Goal: Task Accomplishment & Management: Complete application form

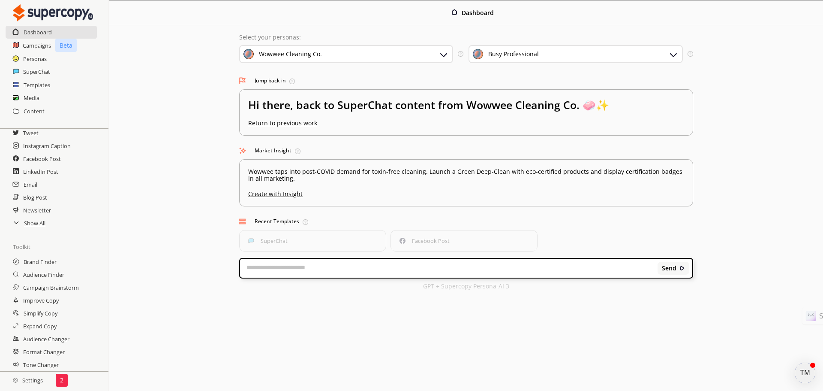
click at [36, 380] on h2 "Settings" at bounding box center [28, 379] width 56 height 17
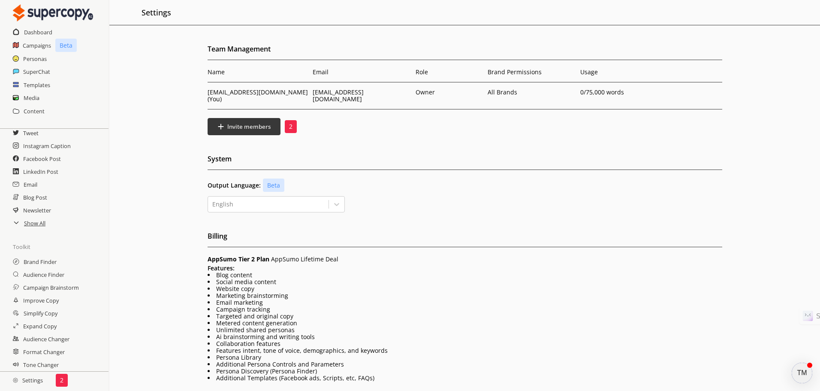
click at [803, 371] on div "TM" at bounding box center [802, 372] width 21 height 21
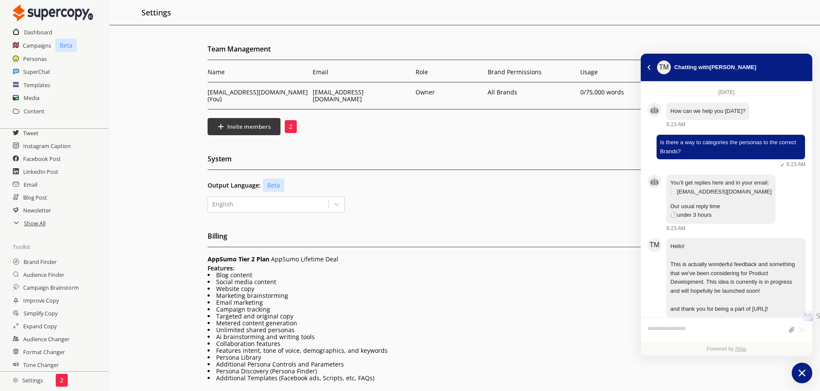
click at [709, 328] on textarea "atlas-composer" at bounding box center [715, 329] width 136 height 11
type textarea "***"
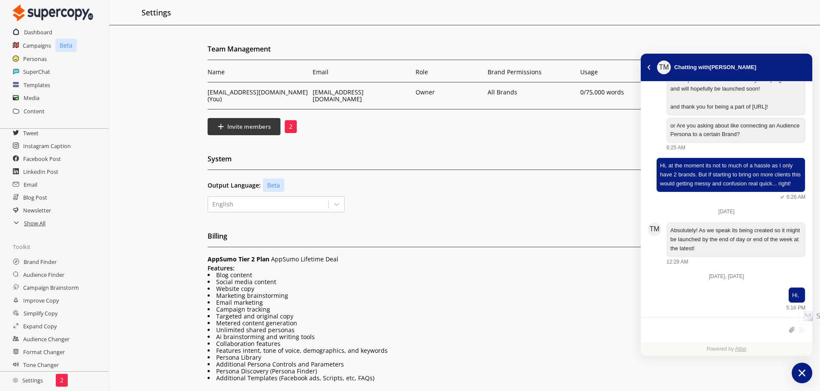
scroll to position [202, 0]
click at [39, 225] on h2 "Show All" at bounding box center [35, 223] width 22 height 13
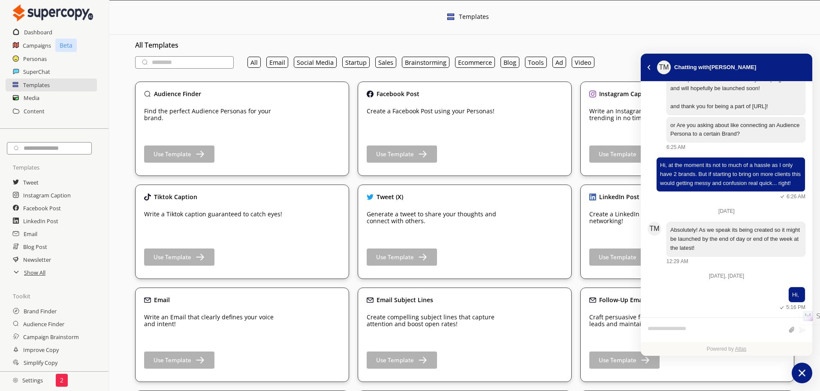
click at [802, 368] on icon "atlas-launcher" at bounding box center [802, 373] width 12 height 12
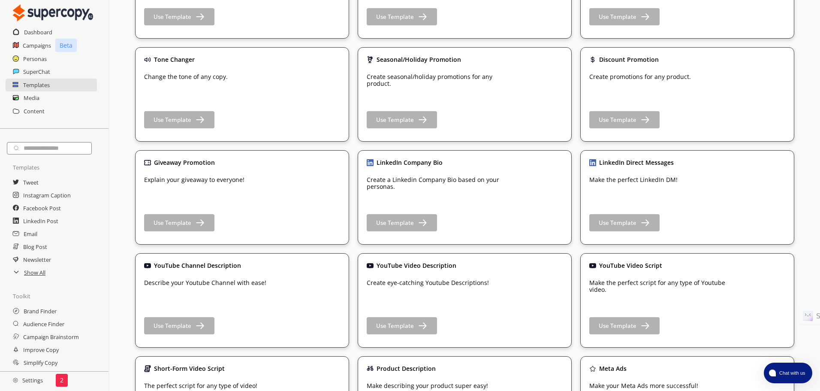
scroll to position [900, 0]
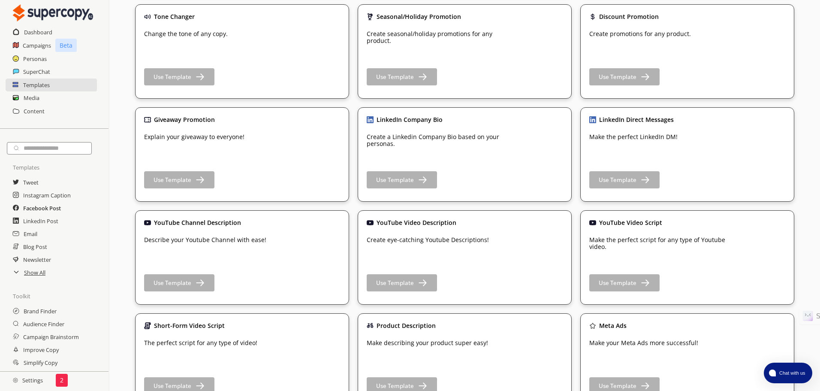
click at [50, 211] on h2 "Facebook Post" at bounding box center [42, 208] width 38 height 13
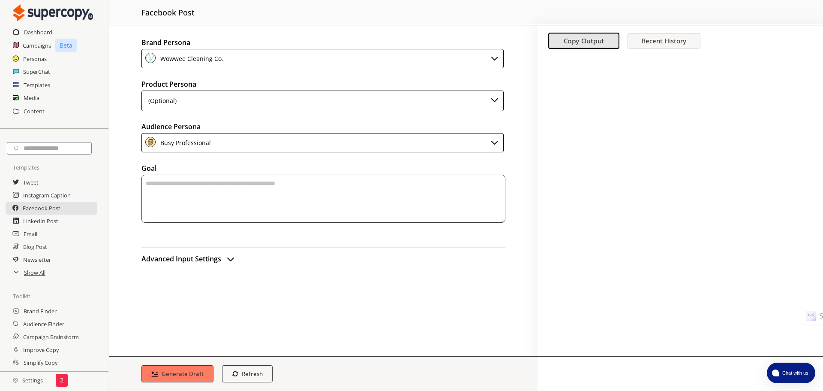
click at [226, 100] on div "(Optional)" at bounding box center [323, 100] width 362 height 21
click at [32, 60] on h2 "Personas" at bounding box center [35, 58] width 24 height 13
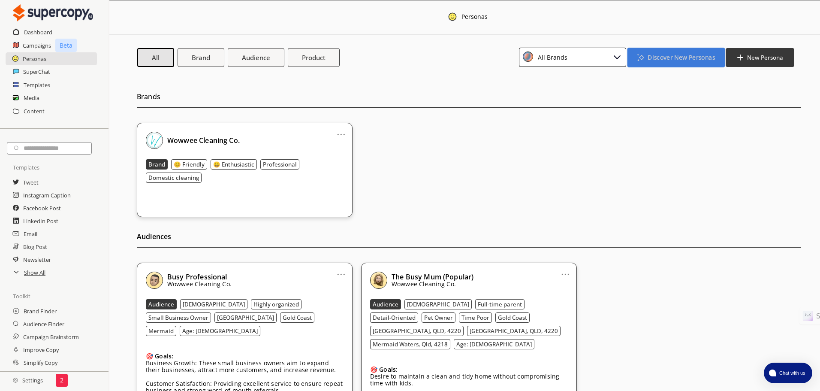
click at [678, 60] on b "Discover New Personas" at bounding box center [680, 57] width 67 height 8
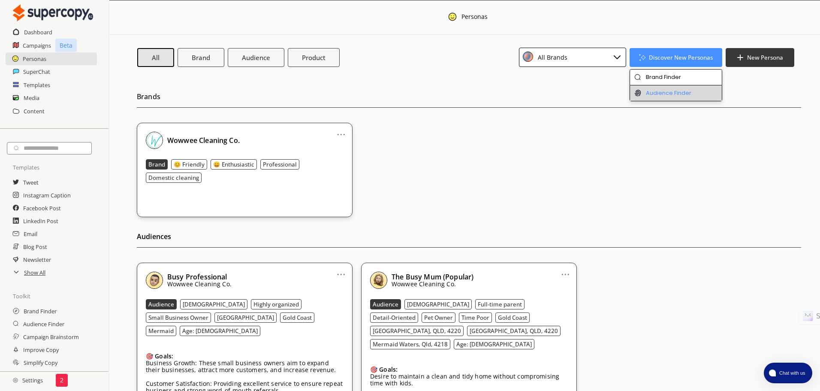
click at [675, 96] on li "Audience Finder" at bounding box center [676, 92] width 92 height 15
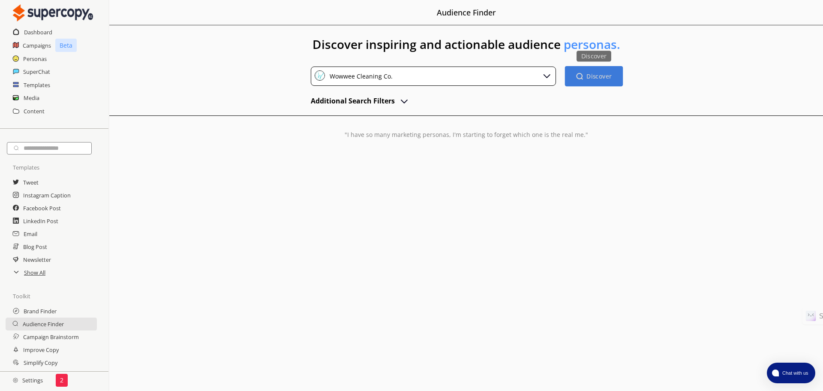
click at [593, 81] on button "Discover Discover" at bounding box center [594, 76] width 58 height 20
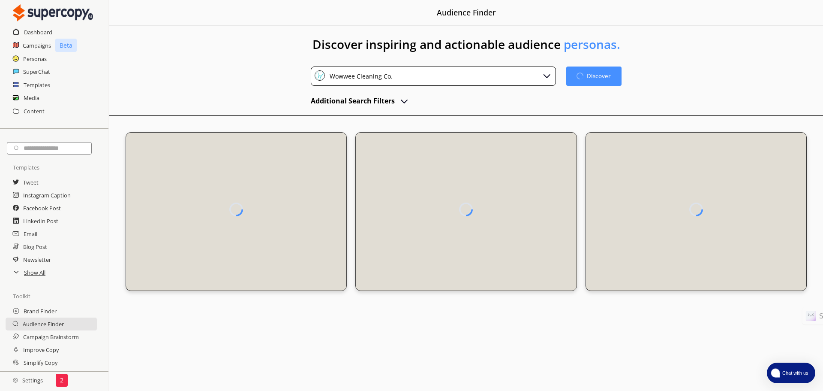
click at [786, 369] on button "Chat with us" at bounding box center [791, 372] width 48 height 21
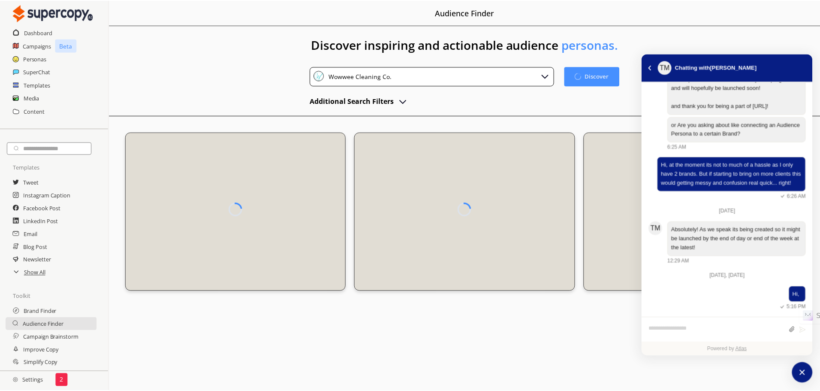
scroll to position [212, 0]
click at [807, 375] on icon "atlas-launcher" at bounding box center [805, 372] width 7 height 7
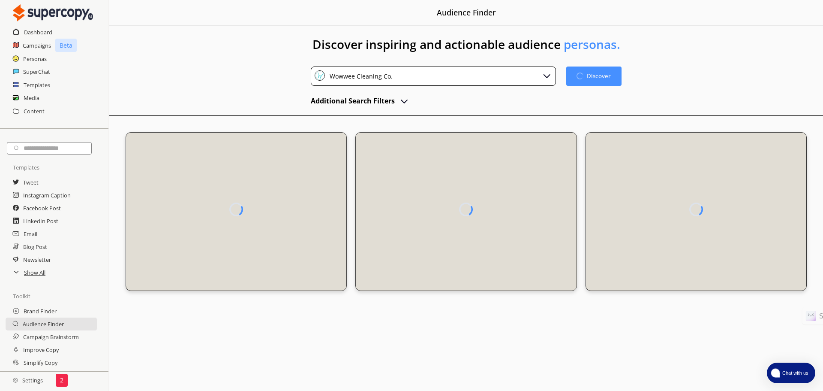
click at [438, 83] on div "Wowwee Cleaning Co." at bounding box center [433, 75] width 245 height 19
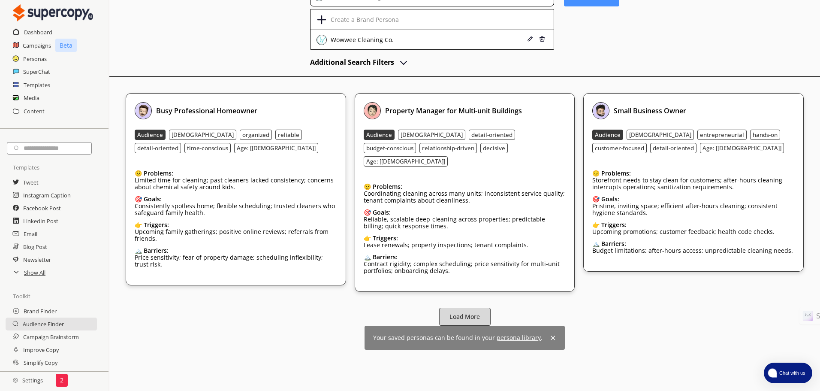
scroll to position [39, 0]
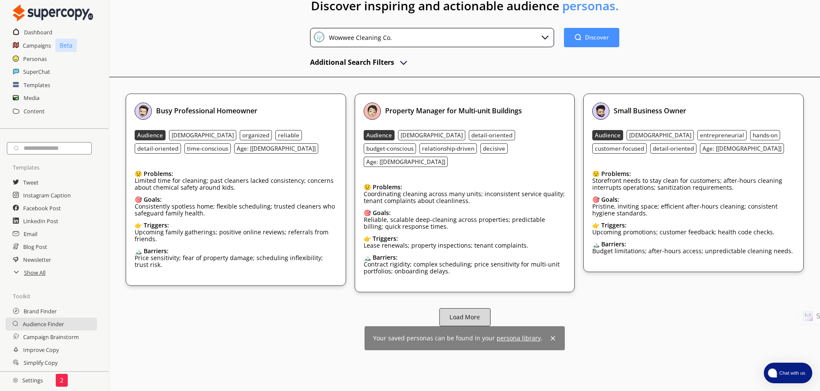
click at [473, 315] on button "Load More" at bounding box center [464, 317] width 51 height 18
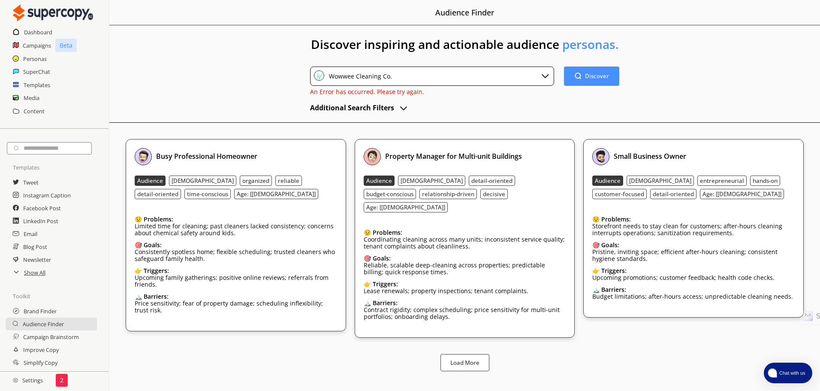
scroll to position [0, 0]
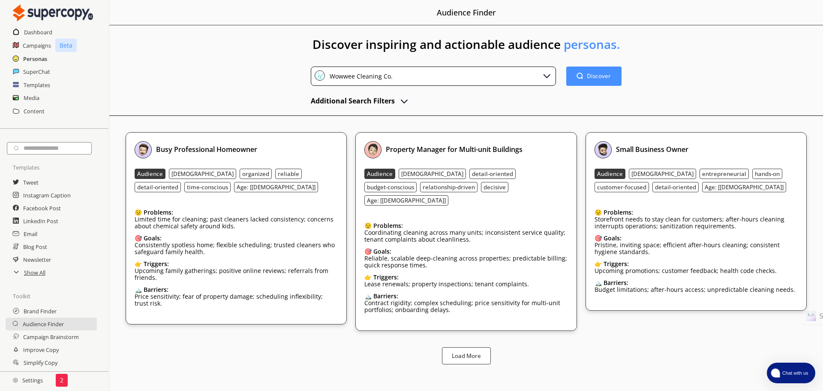
click at [38, 59] on h2 "Personas" at bounding box center [35, 58] width 24 height 13
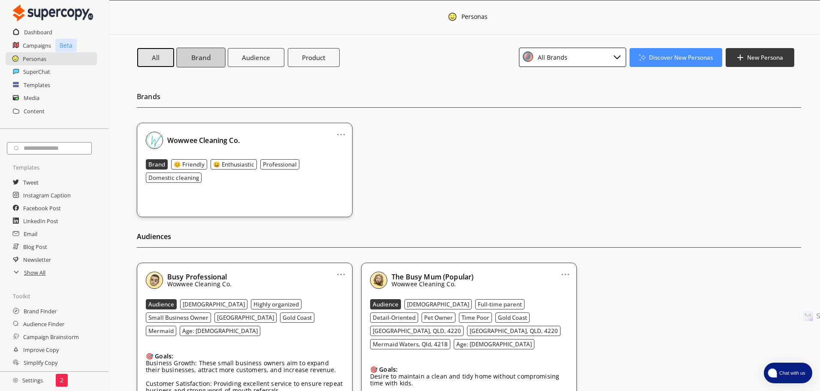
click at [195, 57] on b "Brand" at bounding box center [200, 57] width 19 height 9
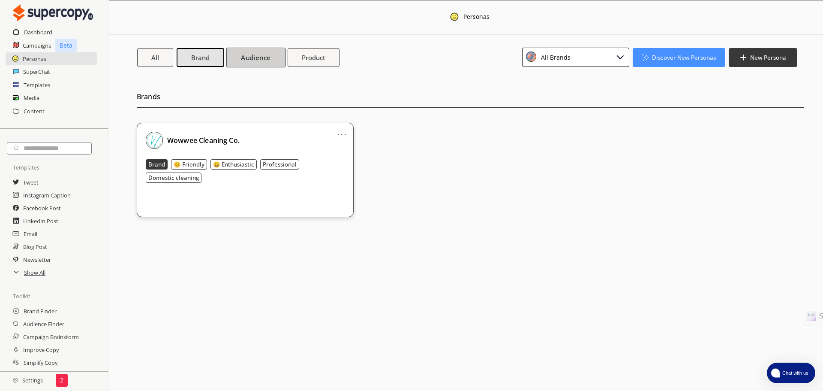
click at [248, 61] on b "Audience" at bounding box center [256, 57] width 30 height 9
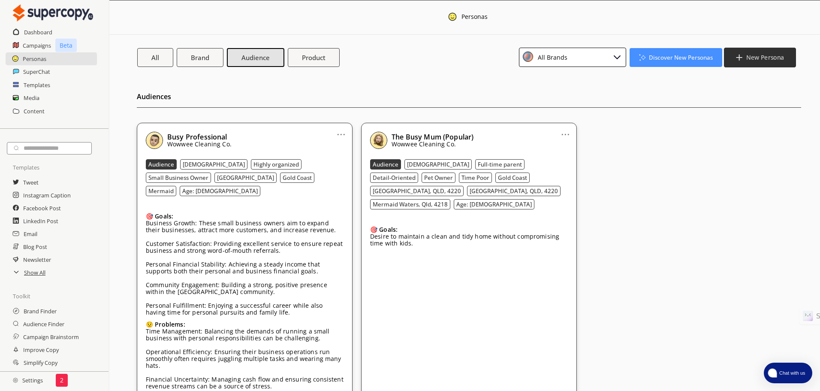
click at [768, 54] on b "New Persona" at bounding box center [765, 57] width 38 height 8
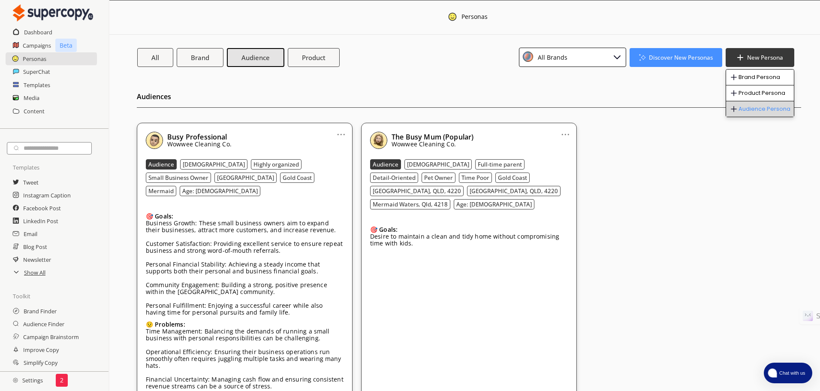
click at [753, 108] on li "Audience Persona" at bounding box center [760, 108] width 68 height 15
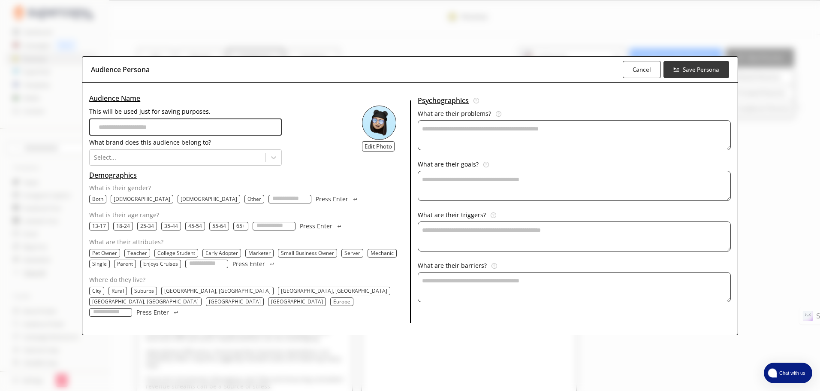
click at [172, 130] on input "This will be used just for saving purposes." at bounding box center [185, 126] width 193 height 17
type input "*"
type input "**********"
click at [278, 160] on icon at bounding box center [273, 156] width 9 height 9
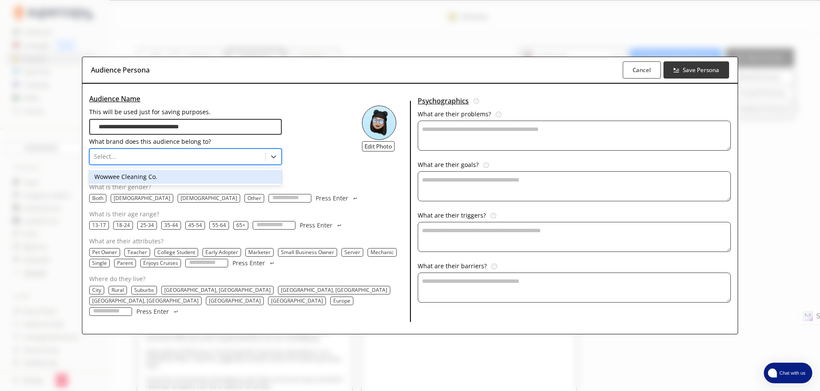
click at [222, 184] on div "Wowwee Cleaning Co." at bounding box center [185, 177] width 193 height 14
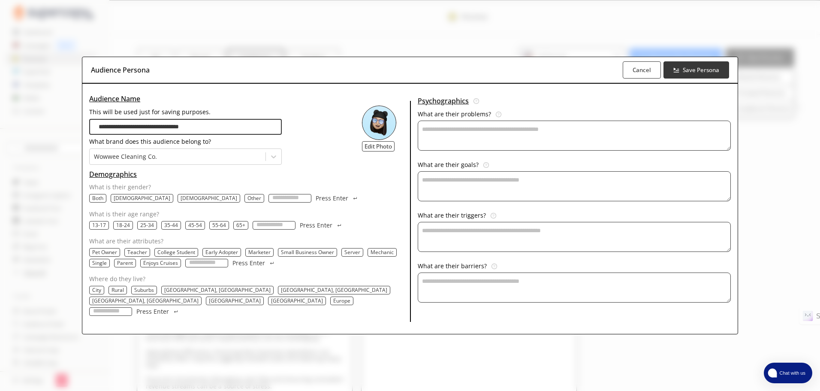
click at [148, 202] on p "[DEMOGRAPHIC_DATA]" at bounding box center [142, 198] width 57 height 7
click at [130, 229] on p "18-24" at bounding box center [123, 225] width 14 height 7
click at [158, 229] on div "25-34" at bounding box center [148, 225] width 20 height 9
click at [155, 229] on p "25-34" at bounding box center [148, 225] width 14 height 7
click at [180, 229] on p "35-44" at bounding box center [173, 225] width 14 height 7
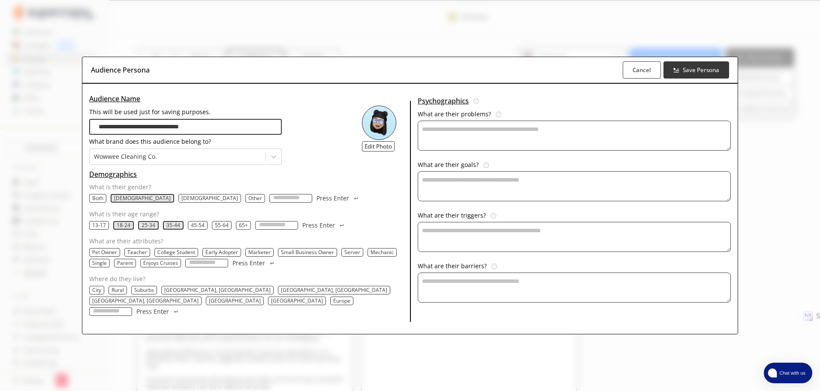
click at [228, 267] on input "What are their attributes?" at bounding box center [206, 263] width 43 height 9
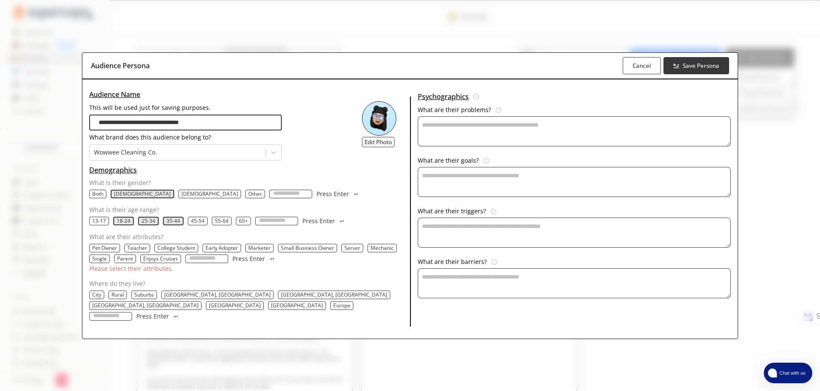
click at [204, 258] on div "Pet Owner Teacher College Student Early Adopter Marketer Small Business Owner S…" at bounding box center [247, 253] width 317 height 19
click at [195, 251] on p "College Student" at bounding box center [176, 247] width 38 height 7
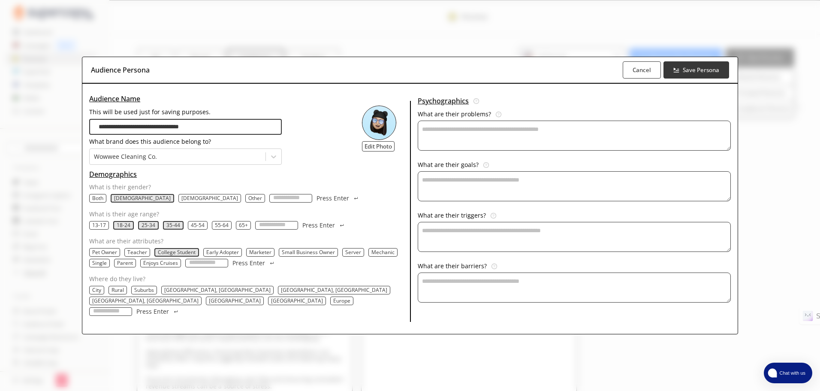
click at [228, 267] on input "What are their attributes?" at bounding box center [206, 263] width 43 height 9
type input "**********"
click at [265, 267] on input "What are their attributes?" at bounding box center [272, 263] width 43 height 9
type input "*"
type input "*******"
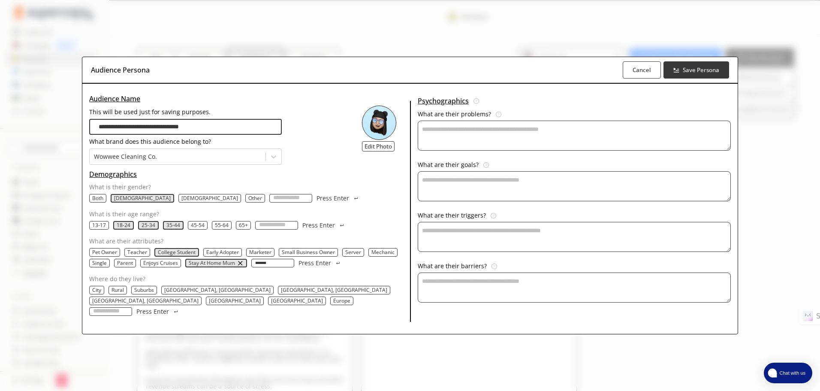
click at [298, 266] on p "Press Enter" at bounding box center [314, 262] width 33 height 7
click at [318, 266] on p "Press Enter" at bounding box center [314, 262] width 33 height 7
click at [274, 267] on input "What are their attributes?" at bounding box center [272, 263] width 43 height 9
type input "*******"
type input "********"
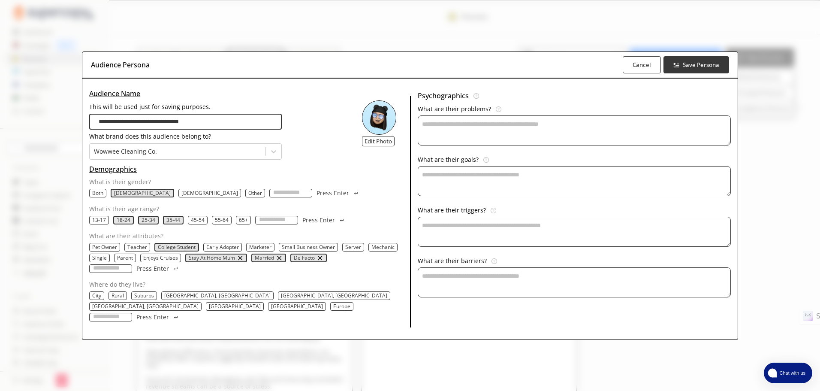
click at [108, 271] on input "What are their attributes?" at bounding box center [110, 268] width 43 height 9
type input "********"
click at [107, 273] on input "What are their attributes?" at bounding box center [110, 268] width 43 height 9
click at [217, 273] on div "Pet Owner Teacher College Student Early Adopter Marketer Small Business Owner S…" at bounding box center [247, 258] width 317 height 30
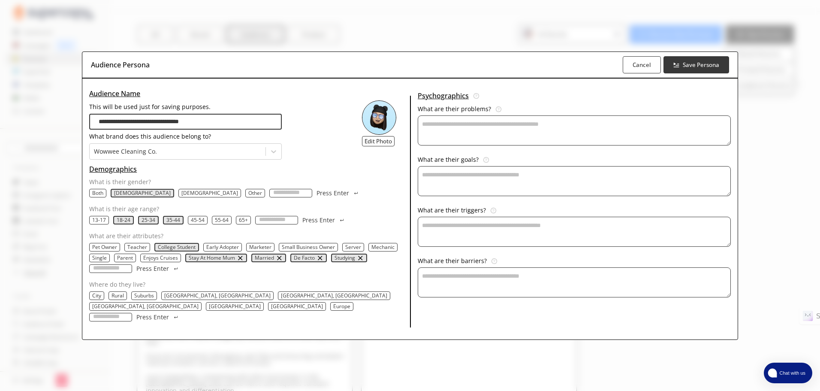
scroll to position [43, 0]
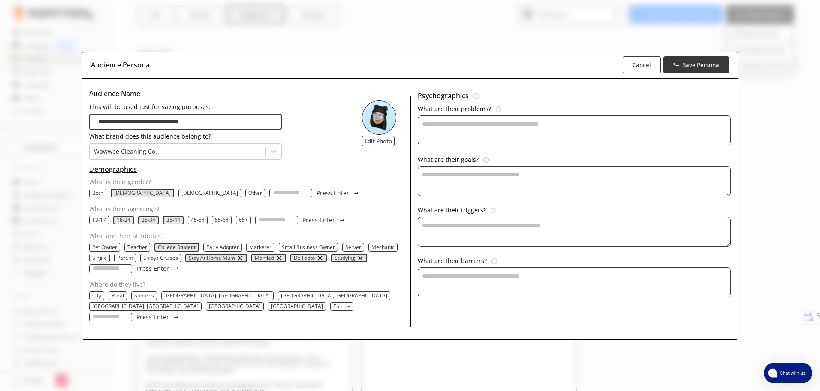
click at [97, 299] on p "City" at bounding box center [96, 295] width 9 height 7
click at [110, 313] on input "Where do they live?" at bounding box center [110, 317] width 43 height 9
type input "**********"
click at [462, 127] on textarea "This will be used just for saving purposes." at bounding box center [574, 130] width 313 height 30
type textarea "**********"
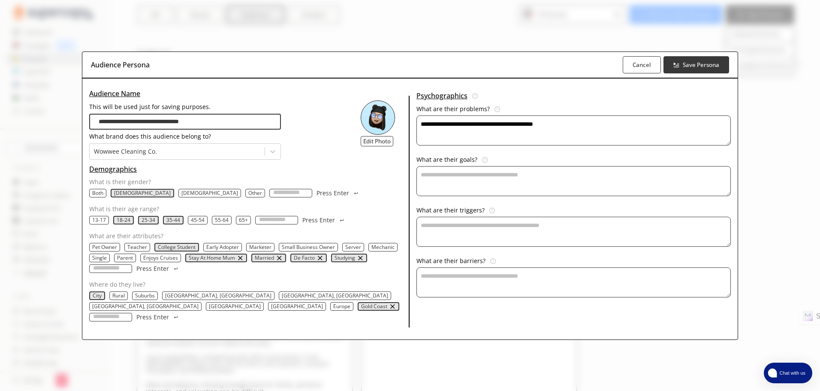
click at [488, 187] on textarea "This will be used just for saving purposes." at bounding box center [573, 181] width 314 height 30
type textarea "**********"
click at [461, 228] on textarea "This will be used just for saving purposes." at bounding box center [573, 232] width 314 height 30
drag, startPoint x: 489, startPoint y: 114, endPoint x: 418, endPoint y: 115, distance: 71.6
click at [418, 115] on div "What are their problems? Identify obstacles that may prevent your audience from…" at bounding box center [573, 110] width 314 height 10
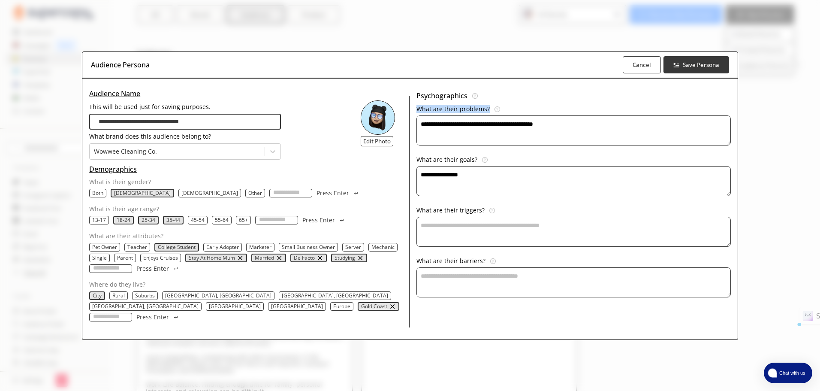
copy p "What are their problems?"
drag, startPoint x: 476, startPoint y: 163, endPoint x: 417, endPoint y: 164, distance: 59.2
click at [417, 164] on div "**********" at bounding box center [409, 213] width 655 height 252
copy p "What are their goals?"
drag, startPoint x: 483, startPoint y: 215, endPoint x: 418, endPoint y: 212, distance: 64.8
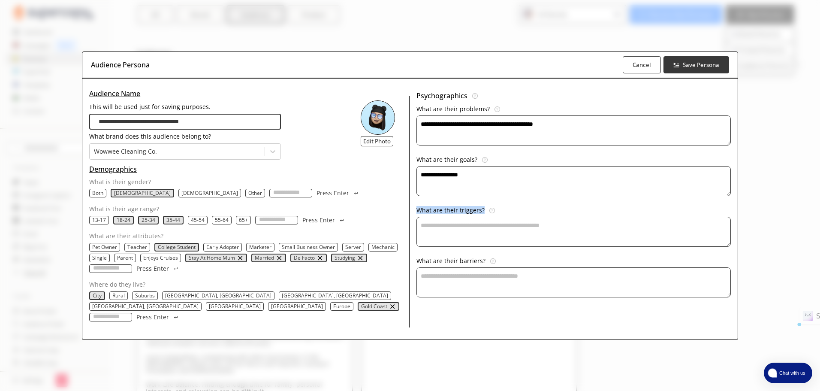
click at [418, 212] on div "What are their triggers? Spot the moments or events that drive your audience to…" at bounding box center [573, 212] width 314 height 10
copy p "What are their triggers?"
drag, startPoint x: 487, startPoint y: 265, endPoint x: 416, endPoint y: 269, distance: 70.4
click at [416, 269] on div "**********" at bounding box center [409, 213] width 655 height 252
copy p "What are their barriers?"
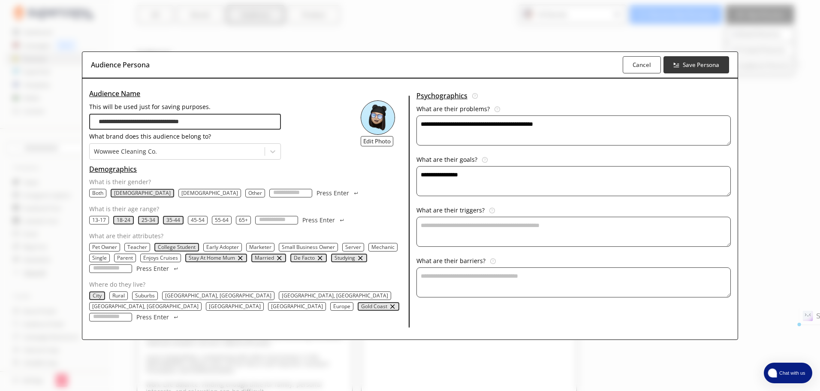
drag, startPoint x: 577, startPoint y: 127, endPoint x: 420, endPoint y: 128, distance: 156.5
click at [417, 127] on div "**********" at bounding box center [409, 213] width 655 height 252
drag, startPoint x: 475, startPoint y: 181, endPoint x: 413, endPoint y: 178, distance: 61.8
click at [413, 178] on div "**********" at bounding box center [409, 213] width 655 height 252
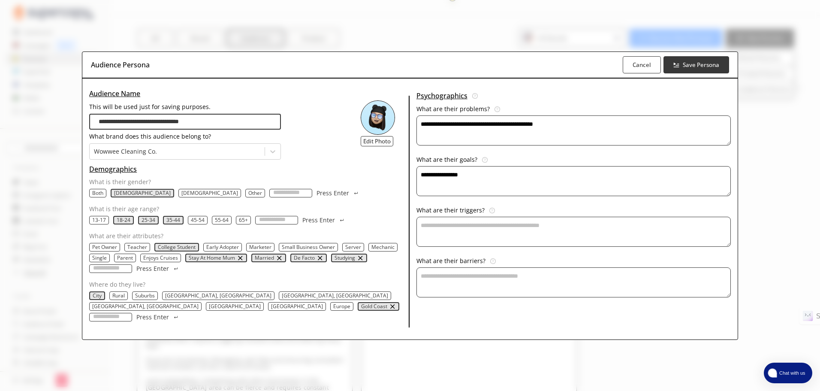
scroll to position [0, 0]
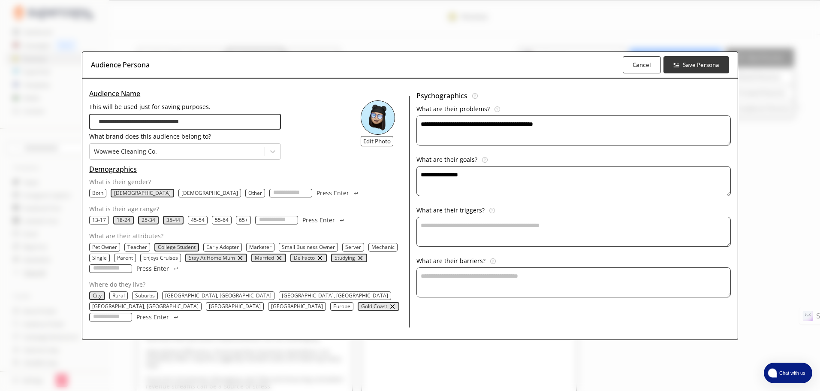
click at [591, 132] on textarea "**********" at bounding box center [573, 130] width 314 height 30
paste textarea "**********"
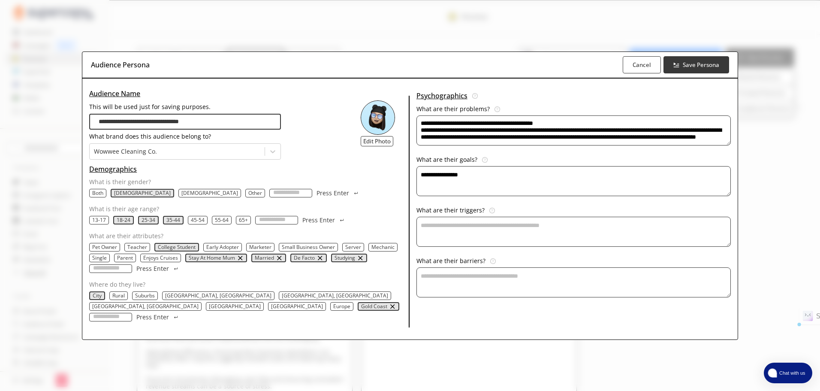
drag, startPoint x: 536, startPoint y: 139, endPoint x: 413, endPoint y: 123, distance: 124.1
click at [413, 123] on div "**********" at bounding box center [409, 213] width 655 height 252
paste textarea "**********"
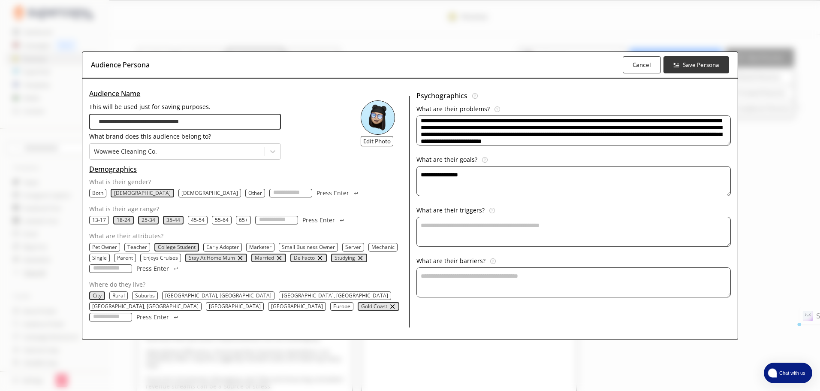
scroll to position [10, 0]
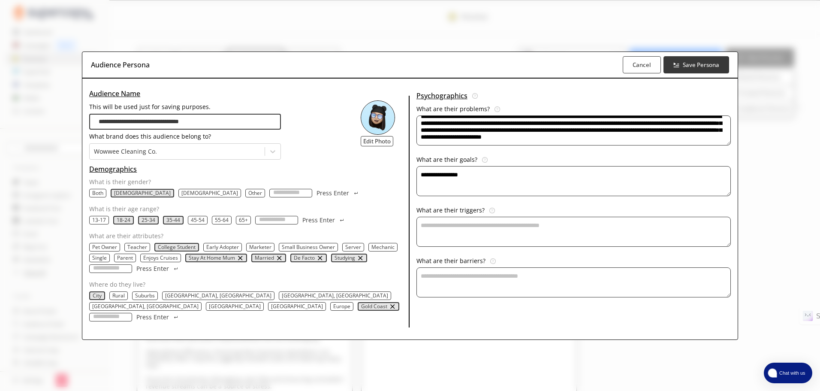
type textarea "**********"
drag, startPoint x: 484, startPoint y: 179, endPoint x: 407, endPoint y: 173, distance: 76.5
click at [407, 174] on div "**********" at bounding box center [409, 213] width 655 height 252
paste textarea "**********"
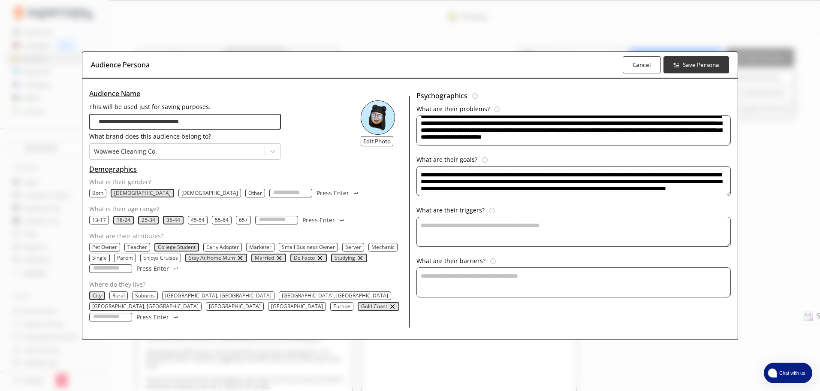
scroll to position [3, 0]
type textarea "**********"
click at [464, 237] on textarea "This will be used just for saving purposes." at bounding box center [573, 232] width 314 height 30
paste textarea "**********"
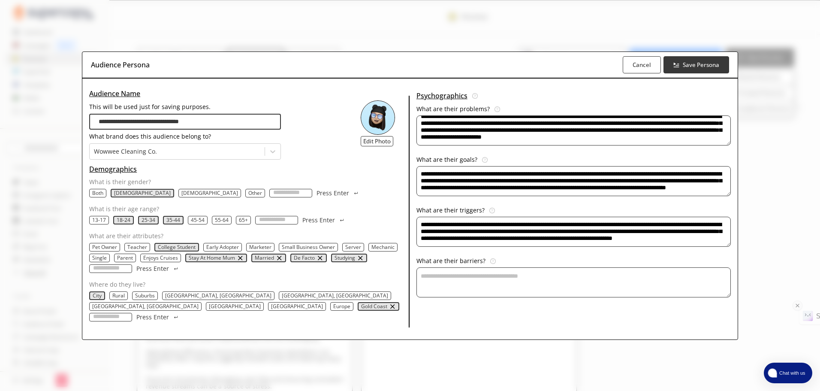
type textarea "**********"
click at [476, 283] on textarea "This will be used just for saving purposes." at bounding box center [573, 282] width 314 height 30
paste textarea "**********"
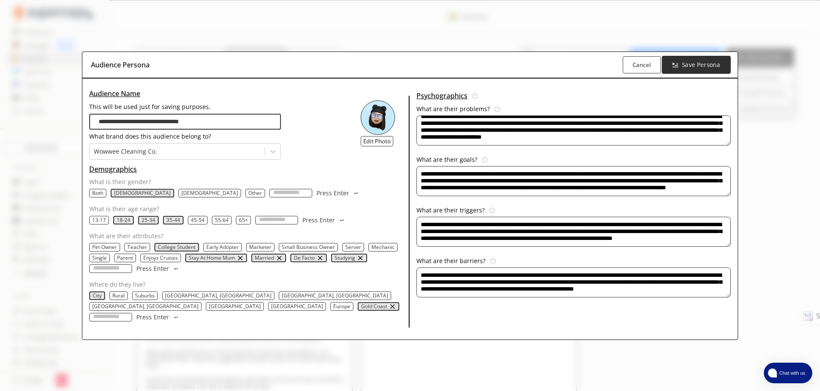
type textarea "**********"
click at [700, 69] on b "Save Persona" at bounding box center [701, 64] width 38 height 8
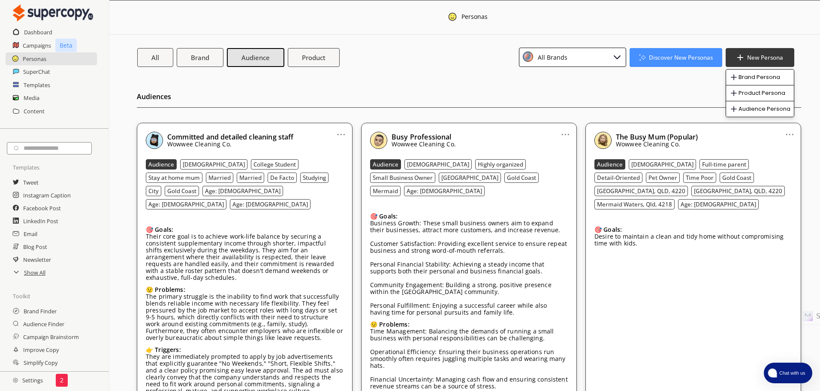
click at [339, 134] on link "..." at bounding box center [341, 130] width 9 height 7
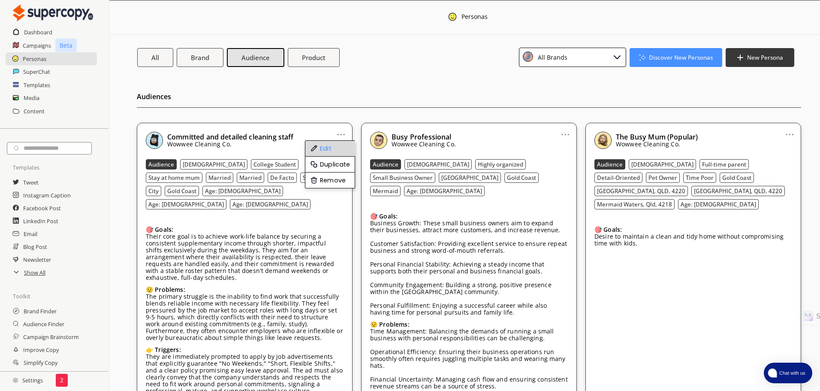
click at [328, 155] on li "Edit" at bounding box center [330, 149] width 50 height 16
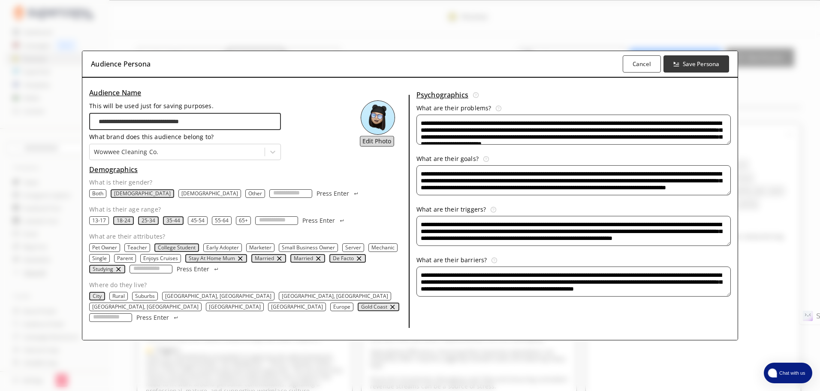
click at [379, 145] on b "Edit Photo" at bounding box center [376, 141] width 29 height 8
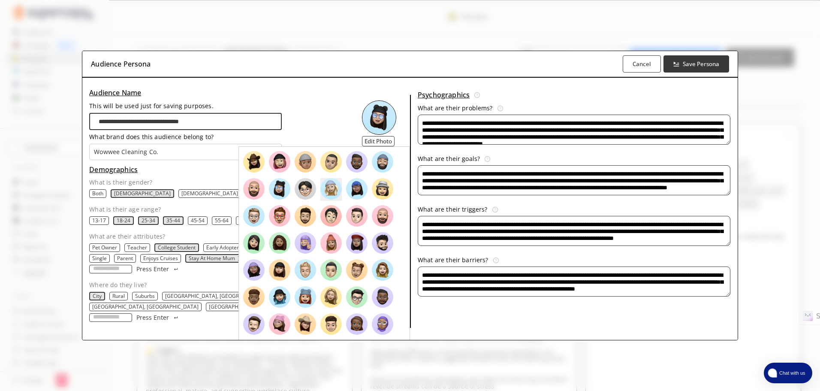
click at [328, 199] on img at bounding box center [330, 188] width 21 height 21
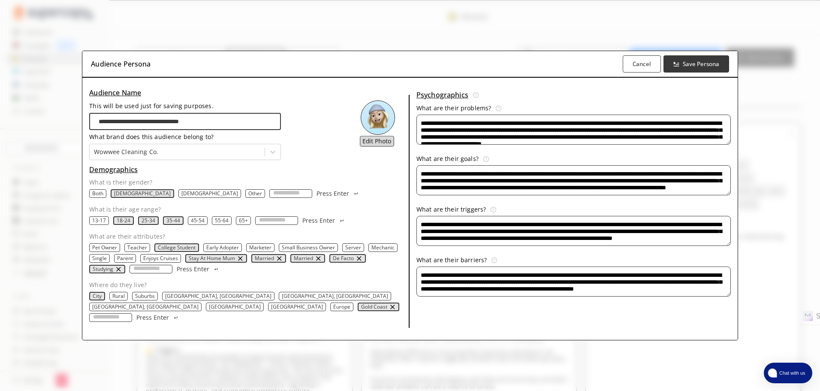
click at [389, 145] on b "Edit Photo" at bounding box center [376, 141] width 29 height 8
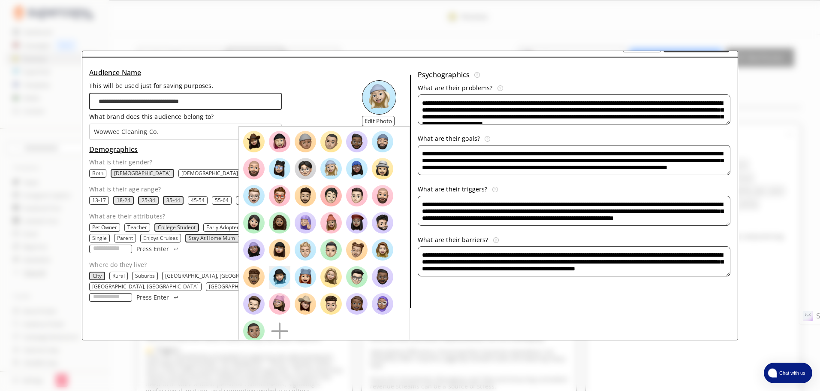
scroll to position [38, 0]
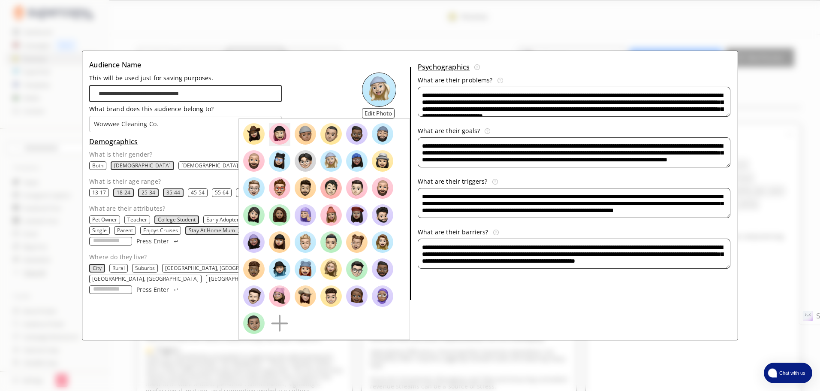
click at [282, 137] on img at bounding box center [279, 133] width 21 height 21
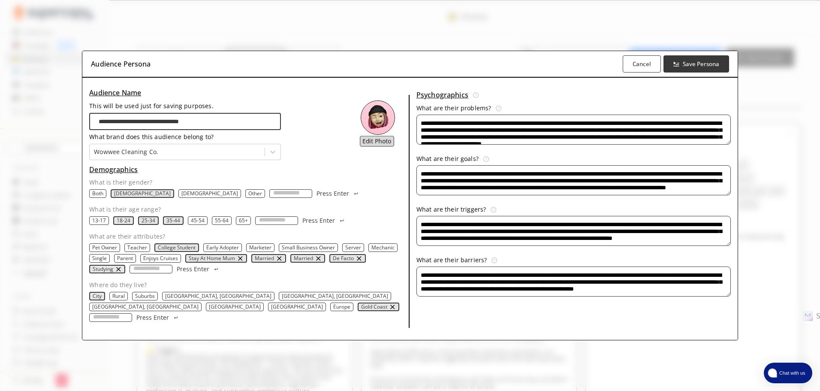
click at [384, 145] on b "Edit Photo" at bounding box center [376, 141] width 29 height 8
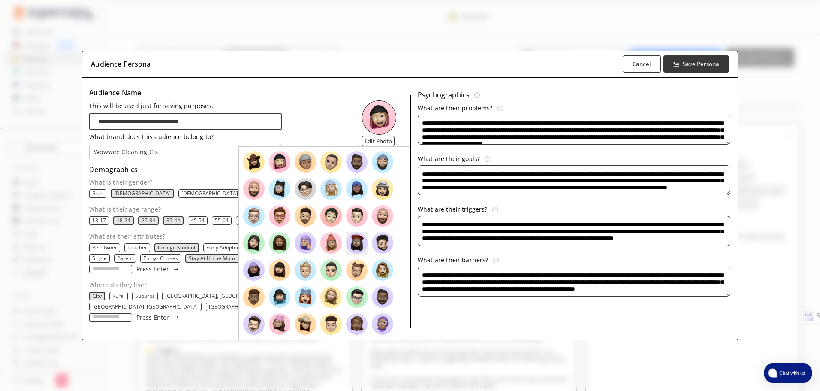
scroll to position [38, 0]
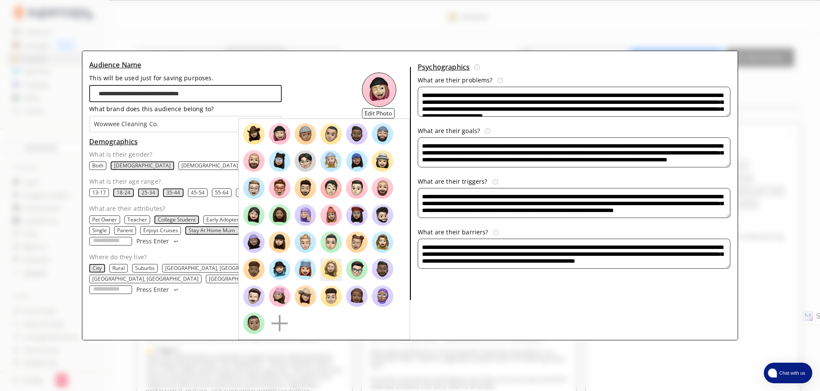
click at [333, 268] on img at bounding box center [330, 268] width 21 height 21
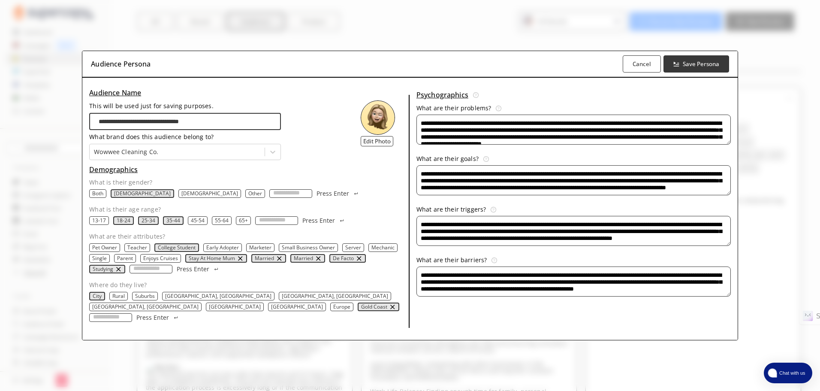
scroll to position [86, 0]
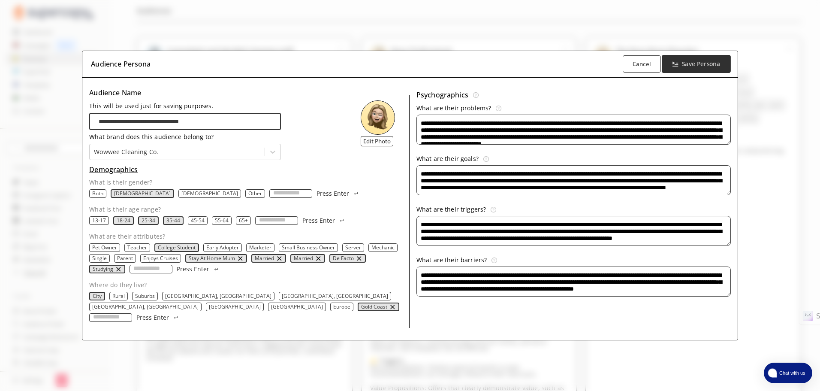
click at [706, 68] on b "Save Persona" at bounding box center [701, 64] width 38 height 8
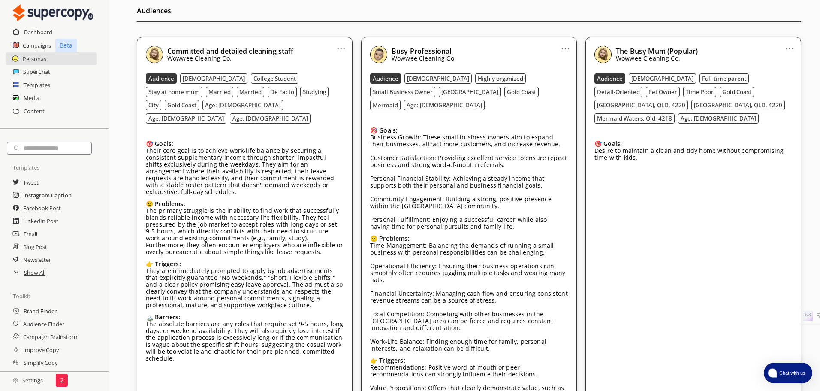
scroll to position [0, 0]
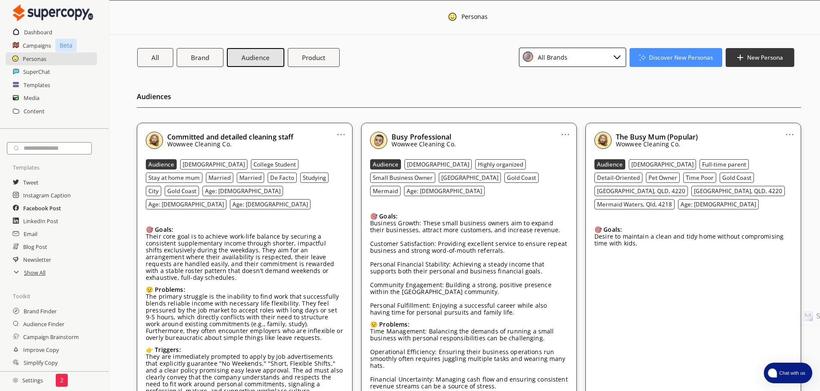
click at [46, 211] on h2 "Facebook Post" at bounding box center [42, 208] width 38 height 13
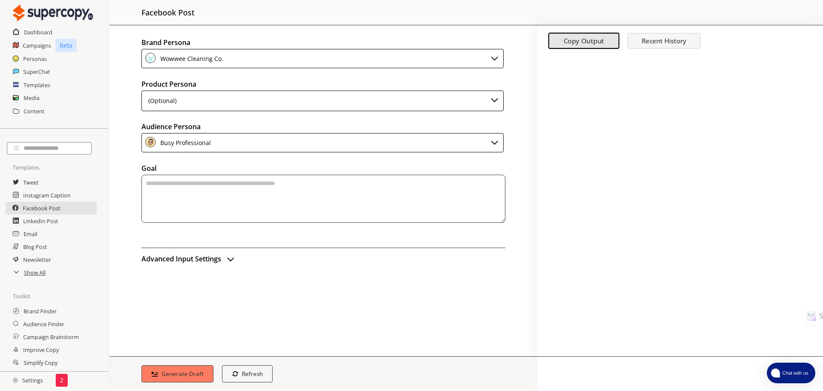
click at [253, 99] on div "(Optional)" at bounding box center [323, 100] width 362 height 21
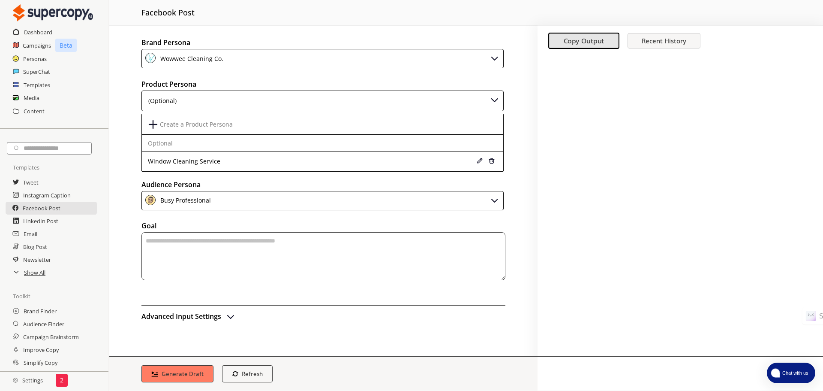
click at [499, 198] on div "Brand Persona Wowwee Cleaning Co. Product Persona (Optional) Create a Product P…" at bounding box center [323, 190] width 428 height 331
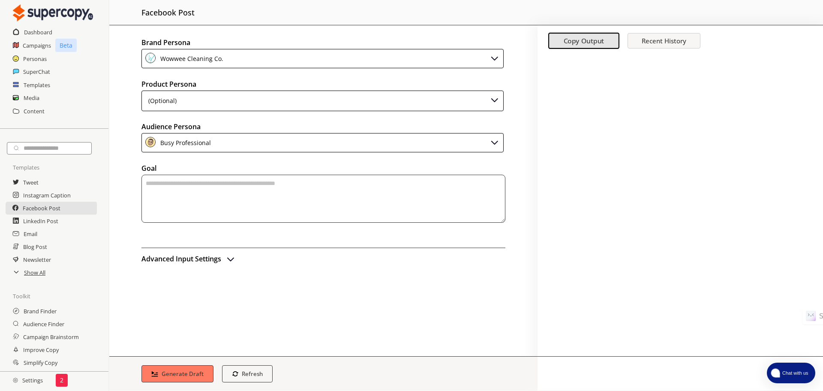
click at [489, 145] on div "Busy Professional" at bounding box center [323, 142] width 362 height 19
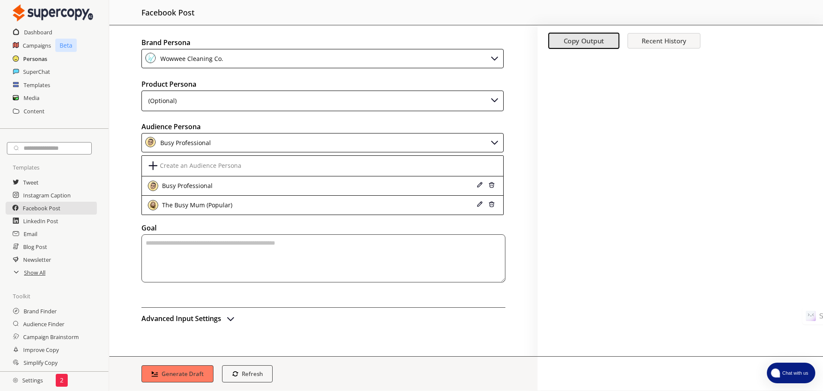
click at [40, 60] on h2 "Personas" at bounding box center [35, 58] width 24 height 13
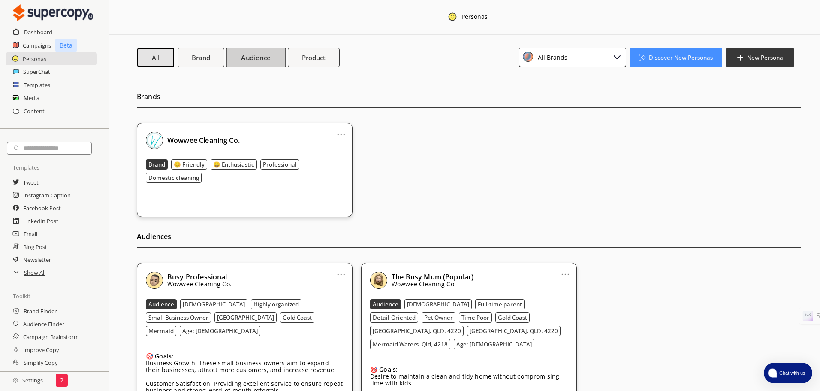
click at [247, 56] on b "Audience" at bounding box center [256, 57] width 30 height 9
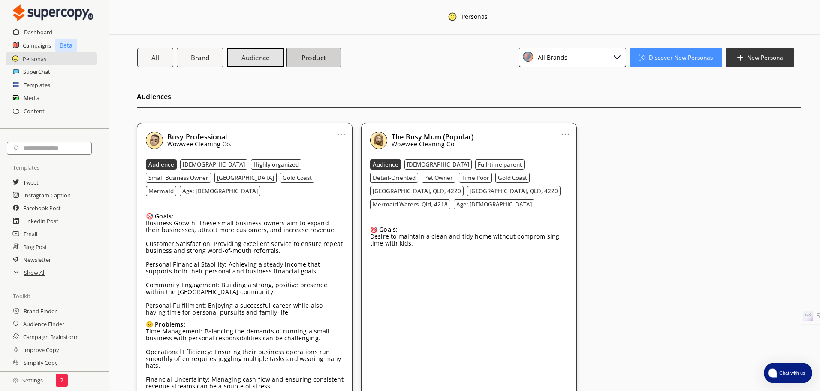
click at [316, 60] on b "Product" at bounding box center [313, 57] width 25 height 9
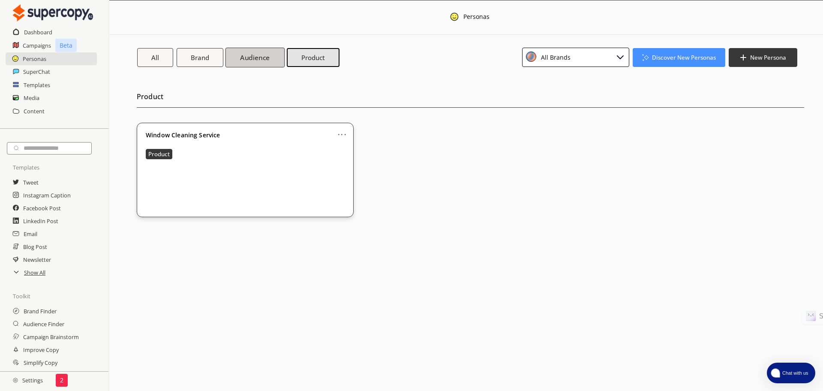
click at [242, 60] on b "Audience" at bounding box center [255, 57] width 30 height 9
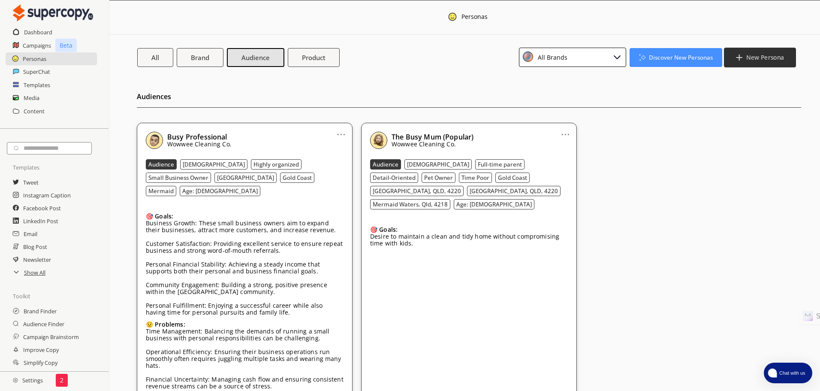
click at [759, 59] on b "New Persona" at bounding box center [765, 57] width 38 height 8
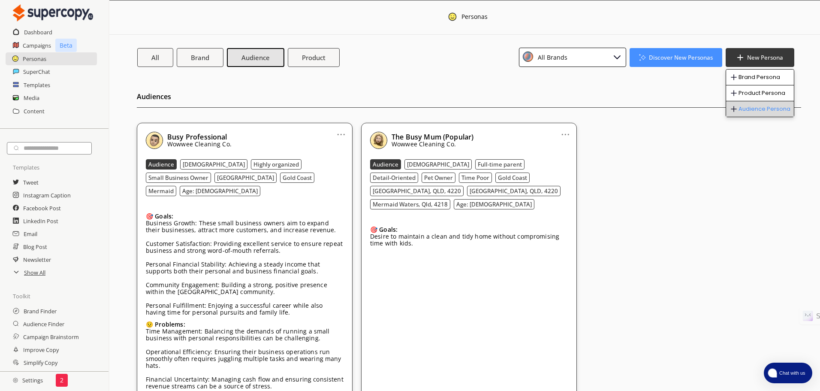
click at [756, 106] on li "Audience Persona" at bounding box center [760, 108] width 68 height 15
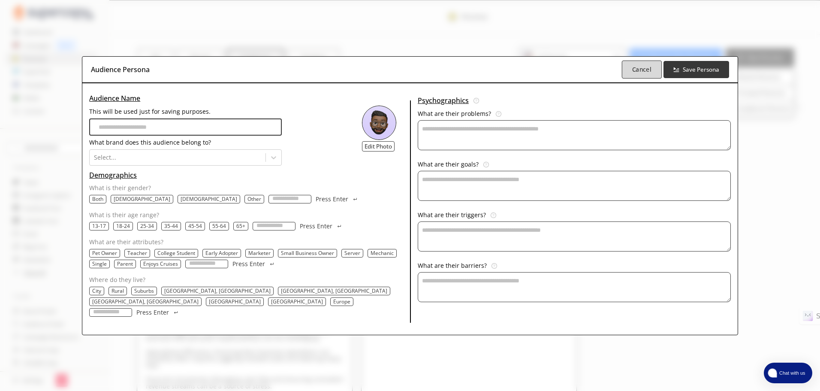
click at [632, 73] on b "Cancel" at bounding box center [641, 69] width 19 height 8
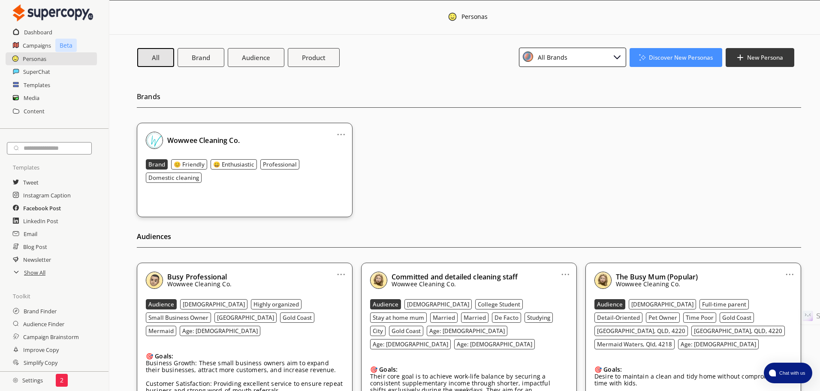
click at [43, 210] on h2 "Facebook Post" at bounding box center [42, 208] width 38 height 13
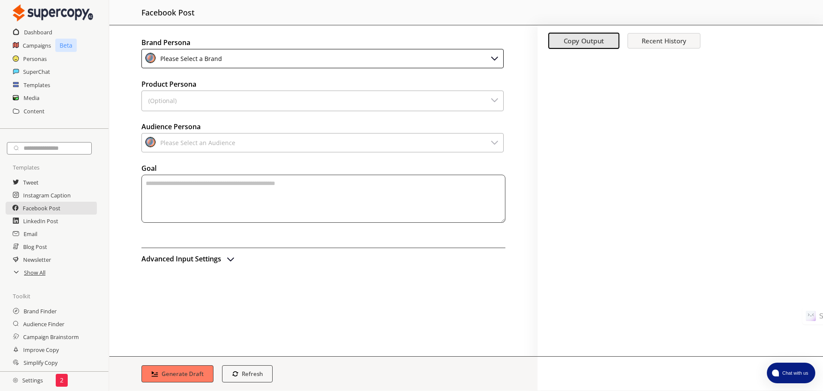
click at [248, 140] on div "Please Select an Audience" at bounding box center [323, 142] width 362 height 19
click at [280, 55] on div "Please Select a Brand" at bounding box center [323, 58] width 362 height 19
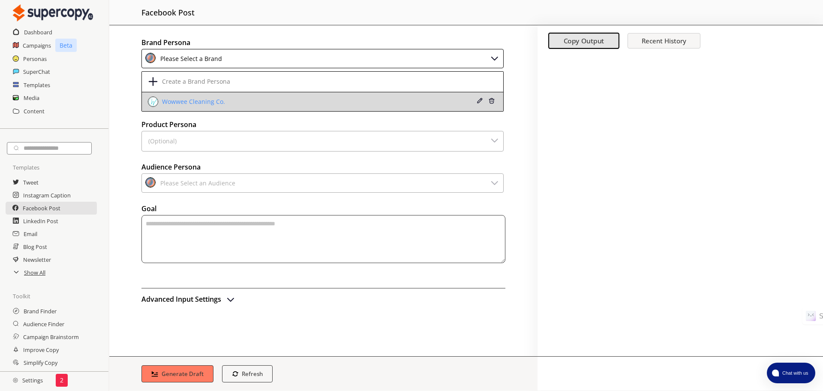
click at [257, 105] on div "Wowwee Cleaning Co." at bounding box center [290, 101] width 284 height 10
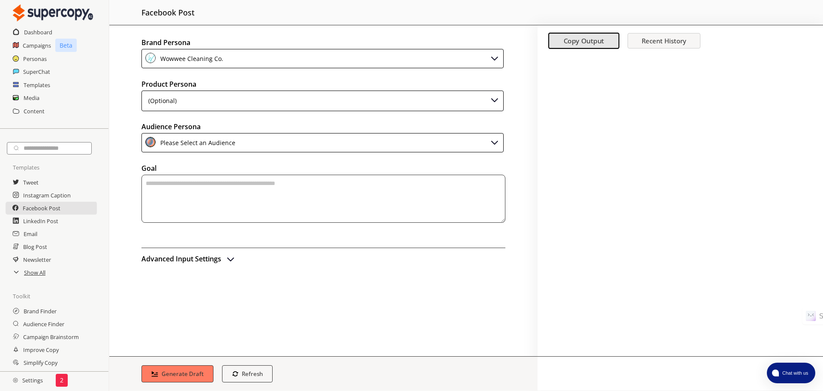
click at [492, 142] on img at bounding box center [495, 142] width 10 height 10
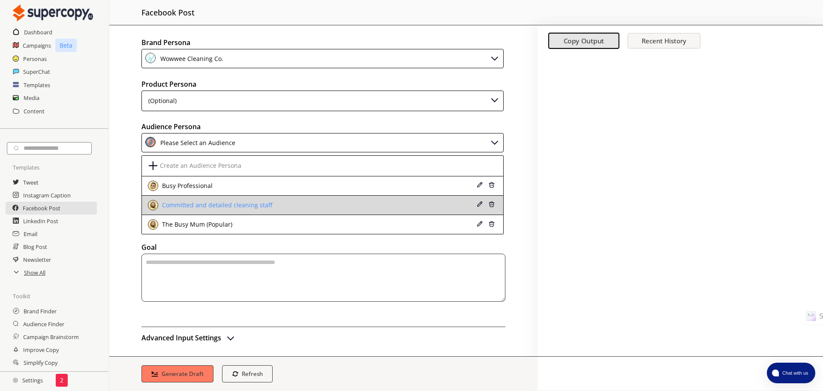
click at [292, 203] on div "Committed and detailed cleaning staff" at bounding box center [290, 205] width 284 height 10
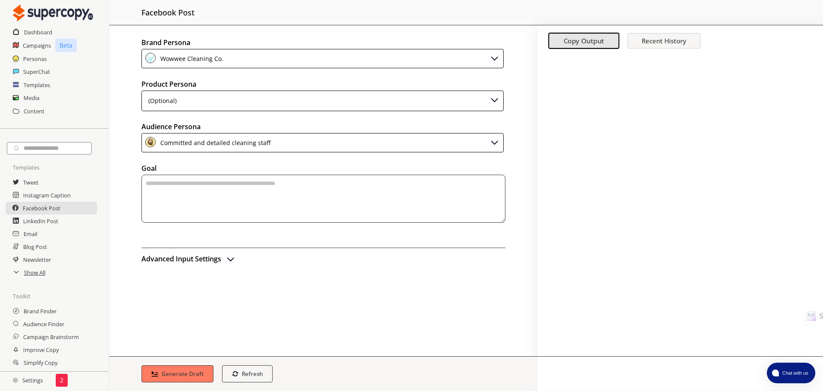
click at [248, 193] on textarea "textarea-textarea" at bounding box center [324, 199] width 364 height 48
type textarea "**********"
click at [184, 367] on button "Generate Draft" at bounding box center [177, 373] width 75 height 18
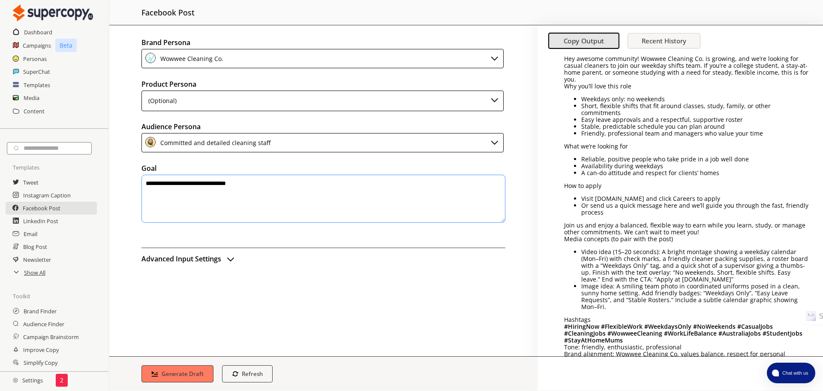
scroll to position [43, 0]
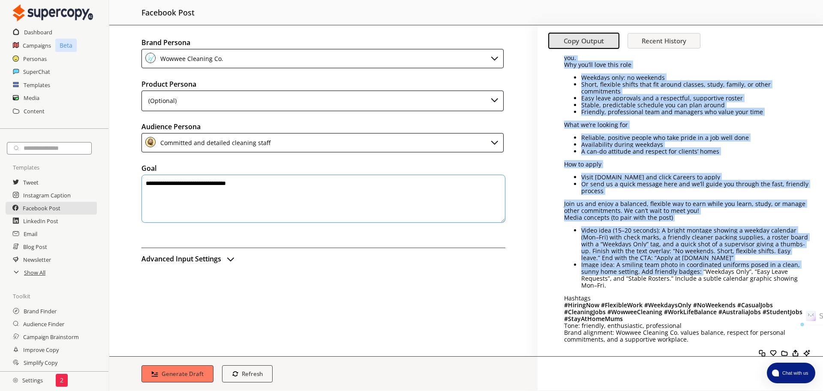
drag, startPoint x: 582, startPoint y: 225, endPoint x: 698, endPoint y: 262, distance: 122.0
click at [698, 262] on li "Image idea: A smiling team photo in coordinated uniforms posed in a clean, sunn…" at bounding box center [695, 274] width 229 height 27
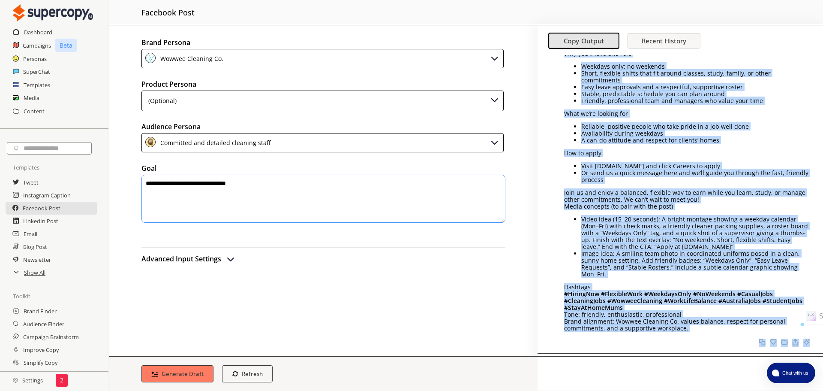
scroll to position [108, 0]
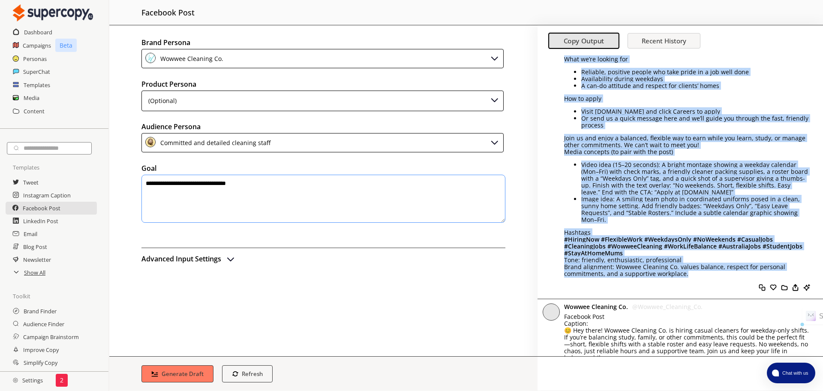
drag, startPoint x: 565, startPoint y: 72, endPoint x: 687, endPoint y: 274, distance: 236.1
click at [687, 274] on div "Wowwee Cleaning Co. @ Wowwee_Cleaning_Co. Facebook post: Hey awesome community!…" at bounding box center [681, 123] width 286 height 352
copy div "Facebook post: Hey awesome community! Wowwee Cleaning Co. is growing, and we’re…"
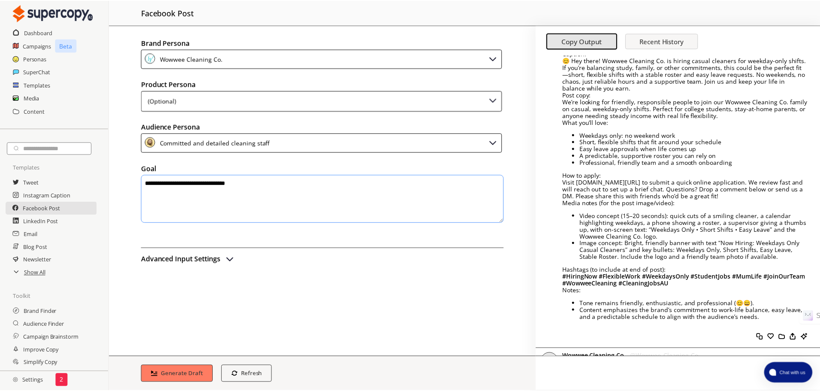
scroll to position [494, 0]
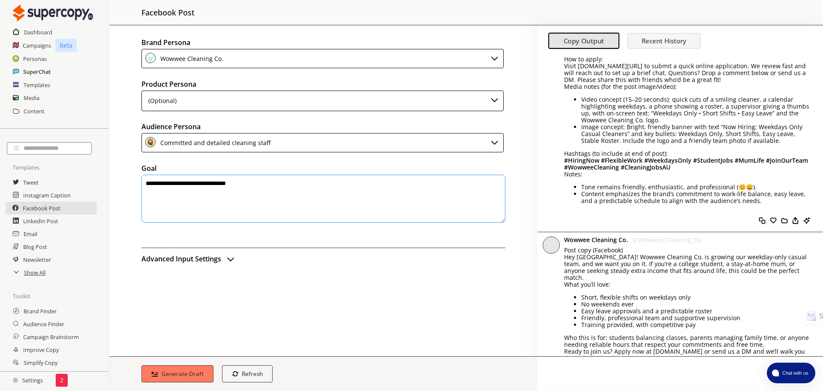
click at [36, 66] on h2 "SuperChat" at bounding box center [36, 71] width 27 height 13
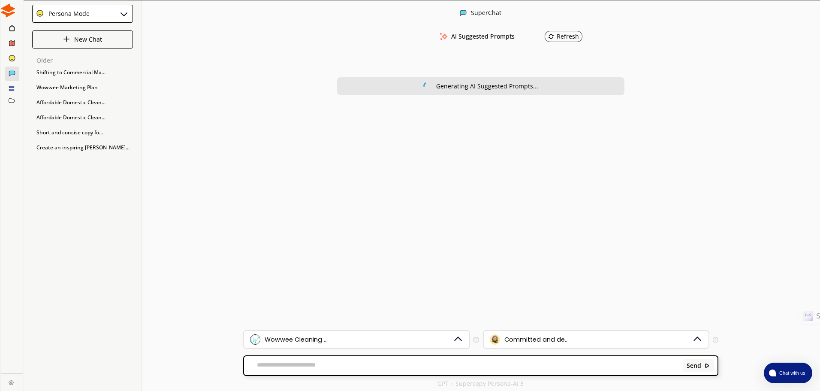
click at [23, 60] on div at bounding box center [12, 58] width 22 height 15
click at [12, 30] on icon at bounding box center [11, 27] width 5 height 5
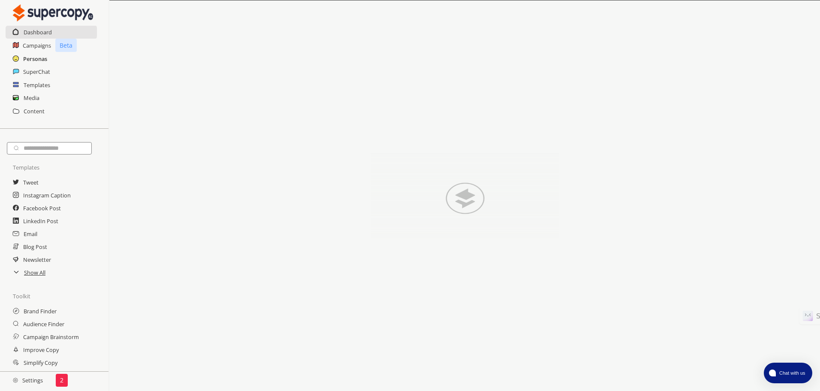
click at [38, 60] on h2 "Personas" at bounding box center [35, 58] width 24 height 13
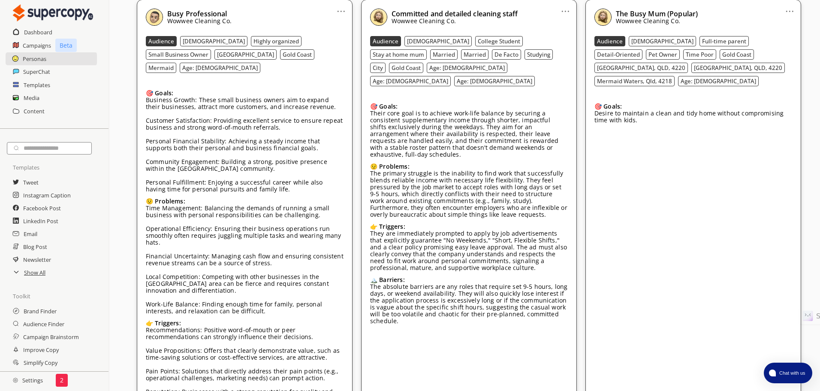
scroll to position [257, 0]
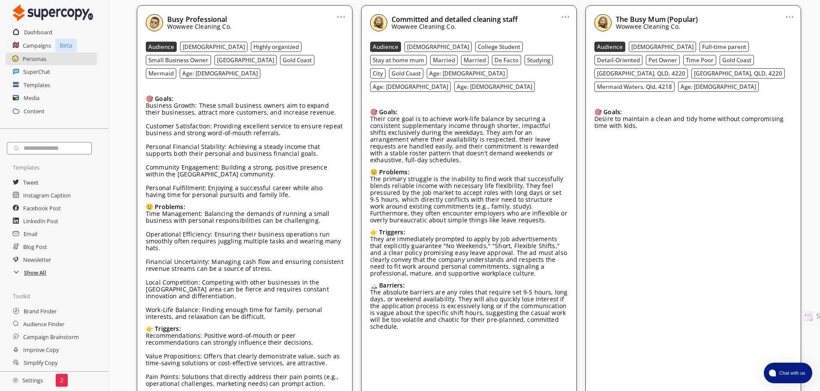
click at [34, 272] on h2 "Show All" at bounding box center [35, 272] width 22 height 13
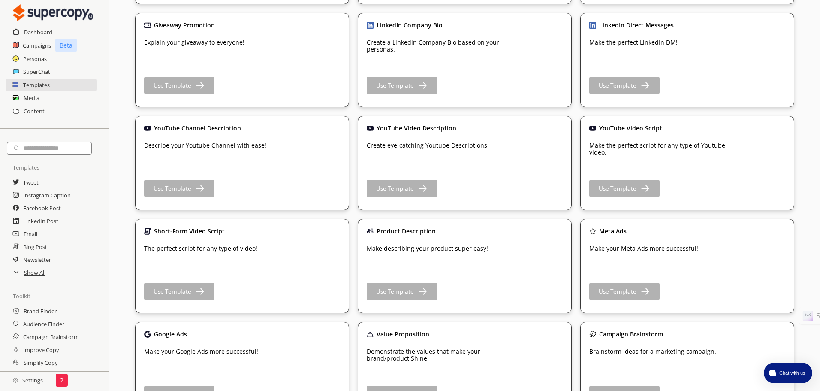
scroll to position [1029, 0]
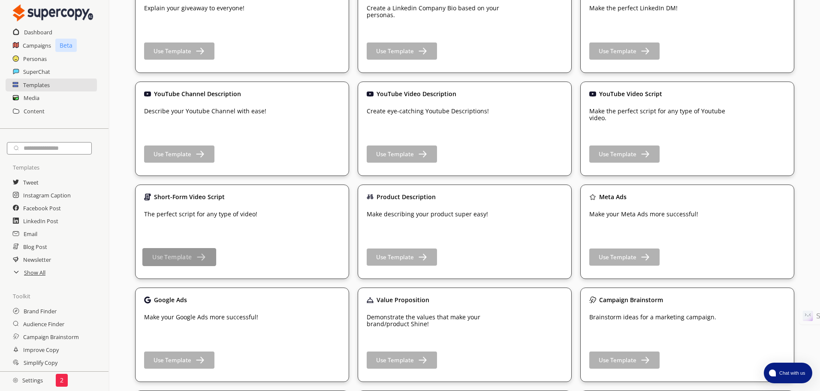
click at [180, 264] on button "Use Template" at bounding box center [179, 257] width 74 height 18
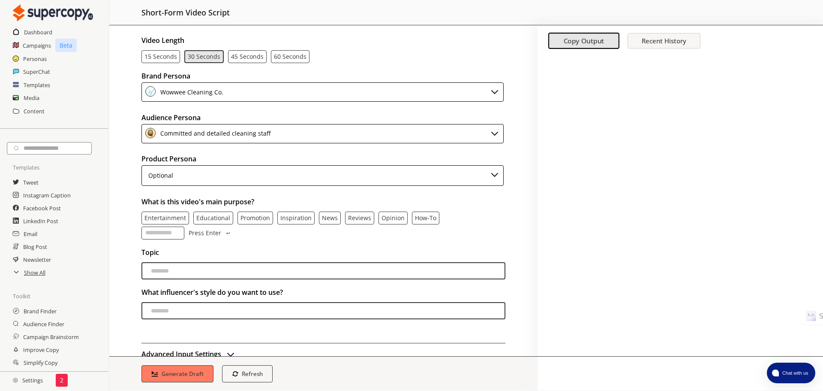
click at [163, 58] on p "15 seconds" at bounding box center [161, 56] width 33 height 7
click at [208, 179] on div "Optional" at bounding box center [323, 175] width 362 height 21
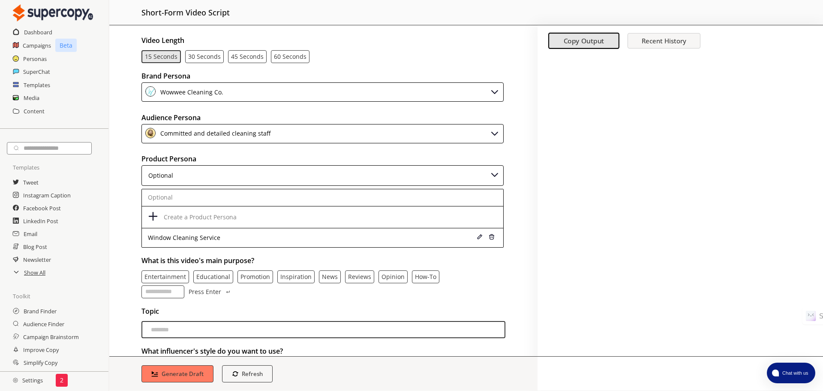
click at [219, 131] on div "Committed and detailed cleaning staff" at bounding box center [213, 134] width 113 height 12
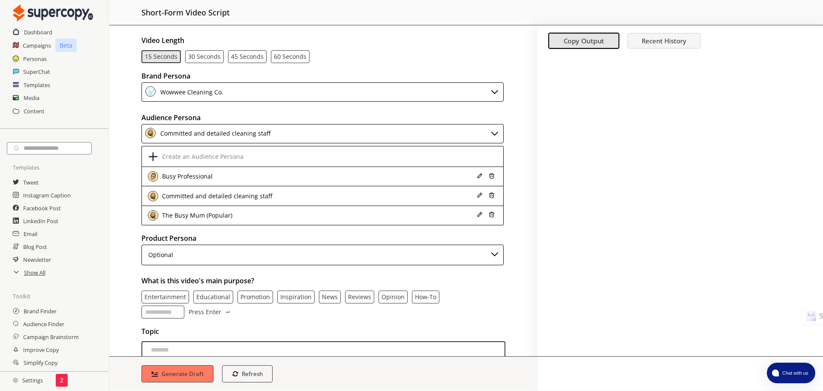
click at [219, 131] on div "Committed and detailed cleaning staff" at bounding box center [213, 134] width 113 height 12
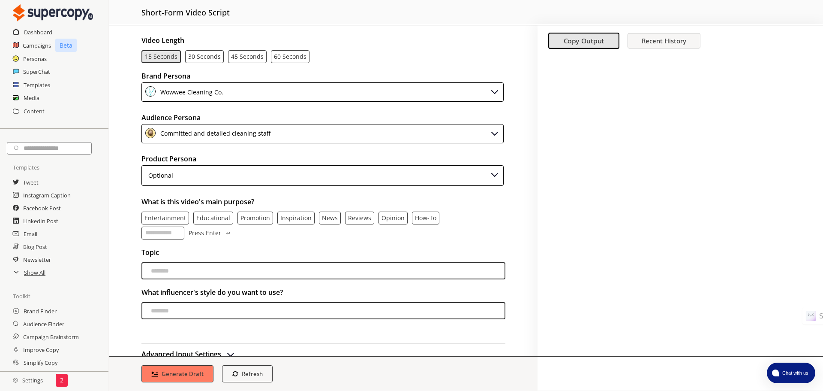
click at [166, 233] on input "videoTheme-input" at bounding box center [163, 232] width 43 height 13
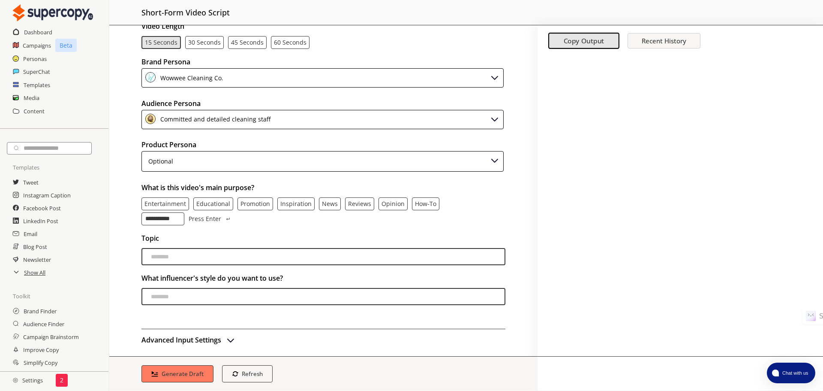
scroll to position [21, 0]
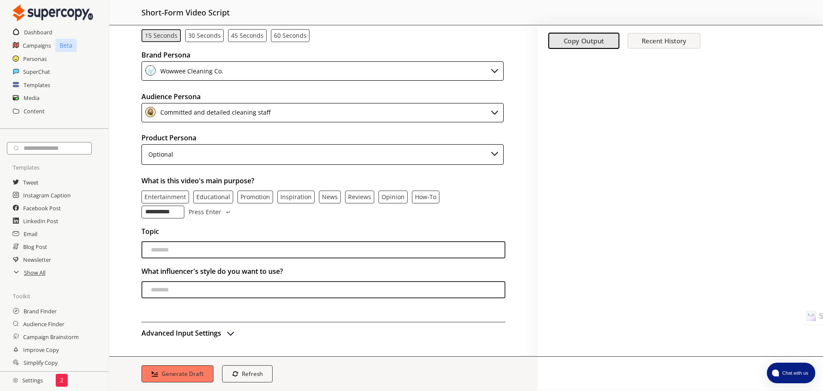
type input "**********"
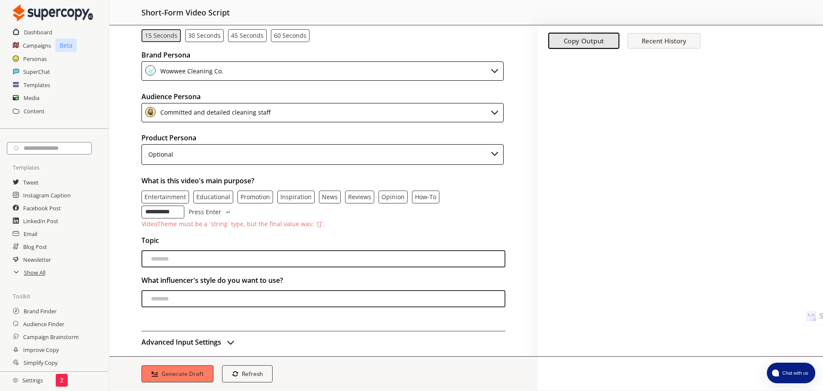
click at [187, 260] on input "videoTopic-input" at bounding box center [324, 258] width 364 height 17
type input "**********"
click at [229, 301] on input "influencer-input" at bounding box center [324, 298] width 364 height 17
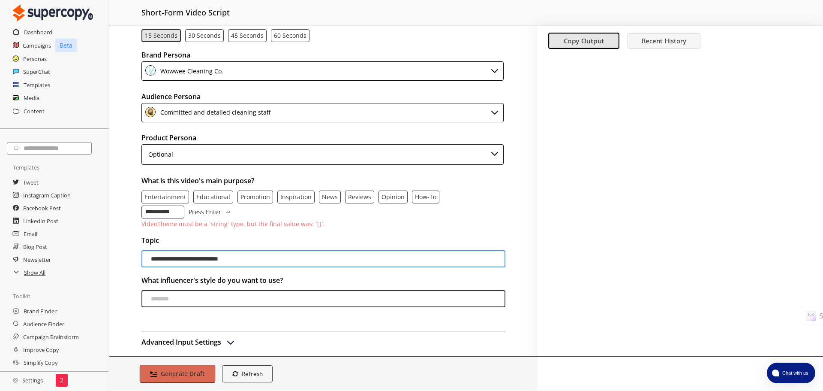
click at [187, 376] on b "Generate Draft" at bounding box center [183, 373] width 44 height 8
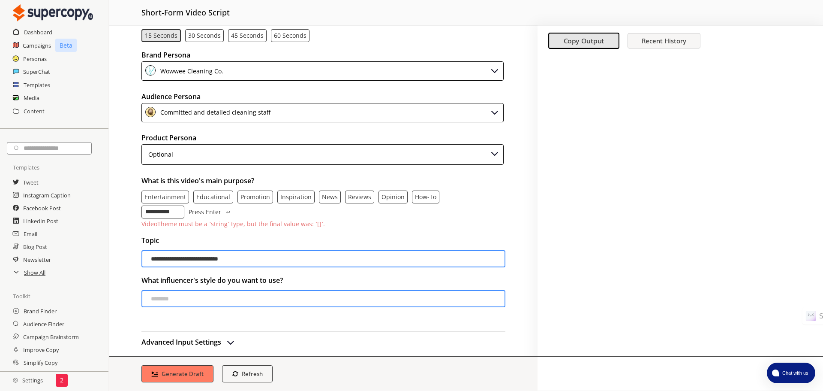
click at [164, 216] on input "**********" at bounding box center [163, 211] width 43 height 13
click at [182, 213] on input "**********" at bounding box center [163, 211] width 43 height 13
click at [221, 213] on button "Press Enter" at bounding box center [210, 211] width 43 height 13
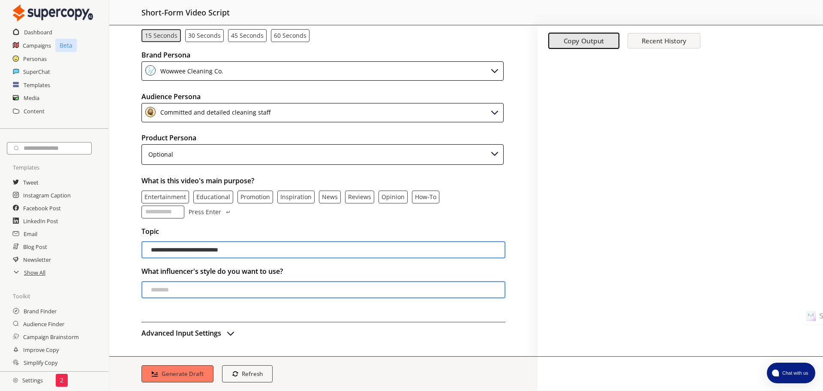
click at [167, 215] on input "videoTheme-input" at bounding box center [163, 211] width 43 height 13
type input "**********"
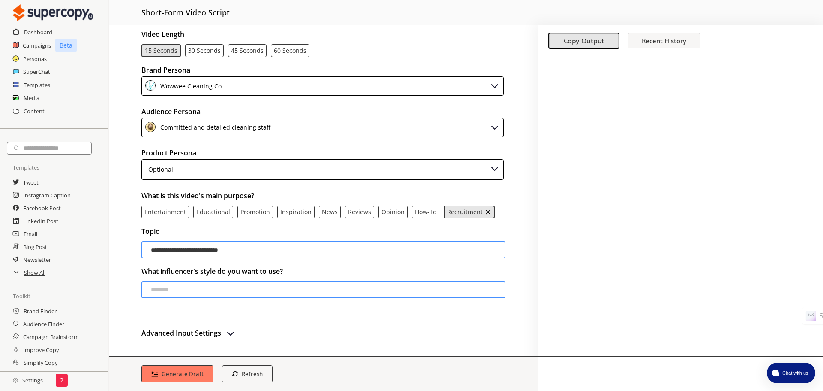
scroll to position [6, 0]
click at [184, 369] on b "Generate Draft" at bounding box center [183, 373] width 44 height 8
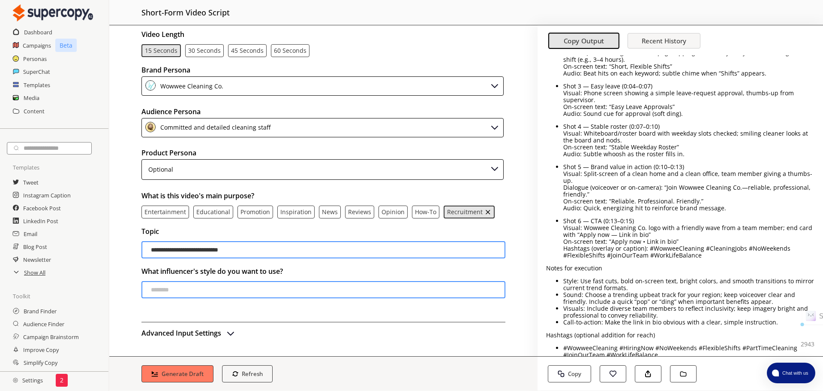
scroll to position [172, 0]
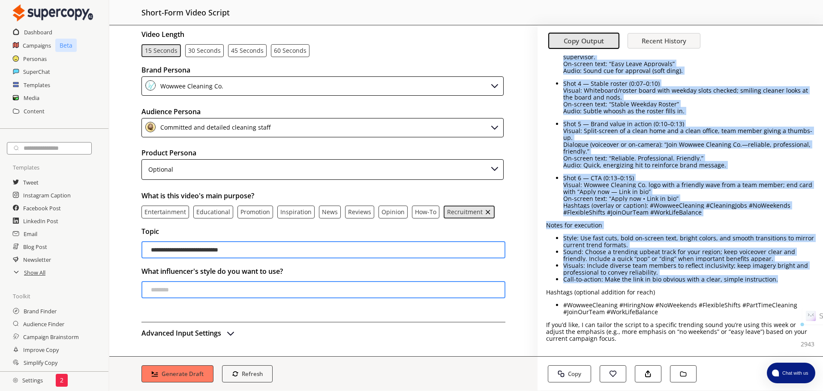
drag, startPoint x: 566, startPoint y: 91, endPoint x: 775, endPoint y: 281, distance: 282.3
click at [720, 167] on p "Audio: Quick, energizing hit to reinforce brand message." at bounding box center [688, 165] width 251 height 7
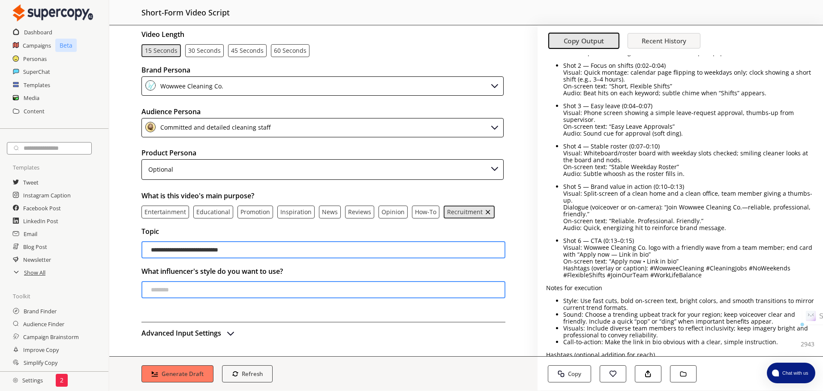
scroll to position [129, 0]
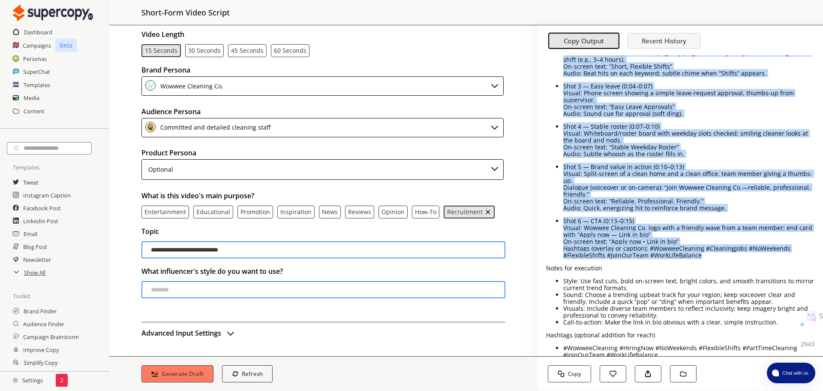
drag, startPoint x: 565, startPoint y: 135, endPoint x: 727, endPoint y: 253, distance: 200.2
click at [641, 241] on p "On-screen text: “Apply now • Link in bio”" at bounding box center [688, 241] width 251 height 7
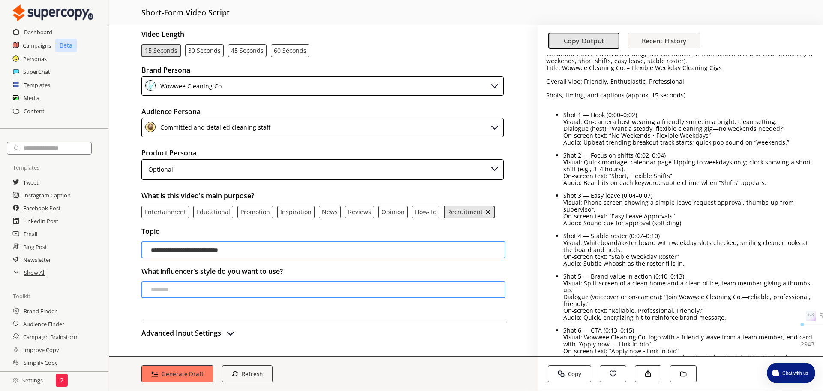
scroll to position [0, 0]
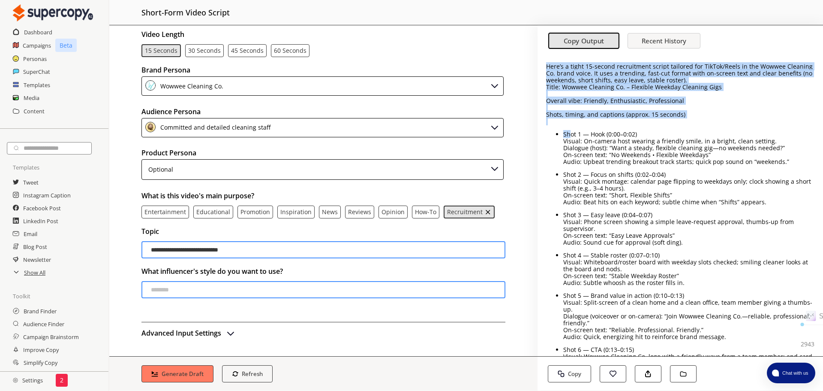
drag, startPoint x: 610, startPoint y: 237, endPoint x: 570, endPoint y: 135, distance: 109.2
click at [570, 135] on p "Shot 1 — Hook (0:00–0:02)" at bounding box center [688, 134] width 251 height 7
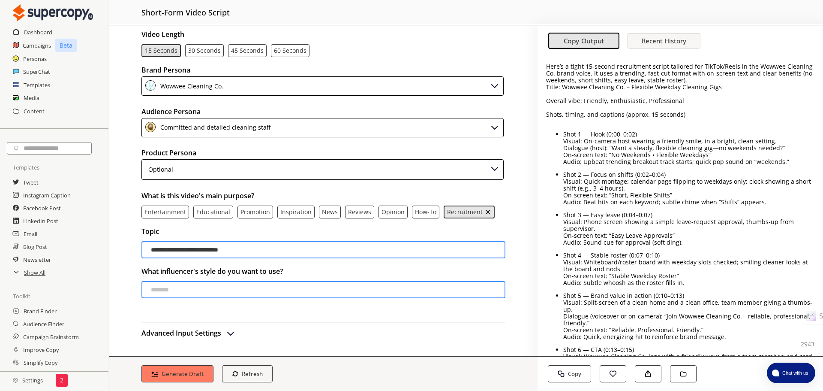
click at [574, 139] on p "Visual: On-camera host wearing a friendly smile, in a bright, clean setting." at bounding box center [688, 141] width 251 height 7
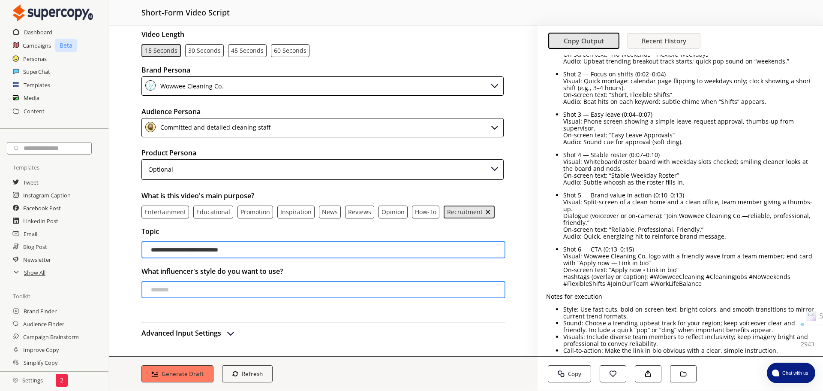
scroll to position [129, 0]
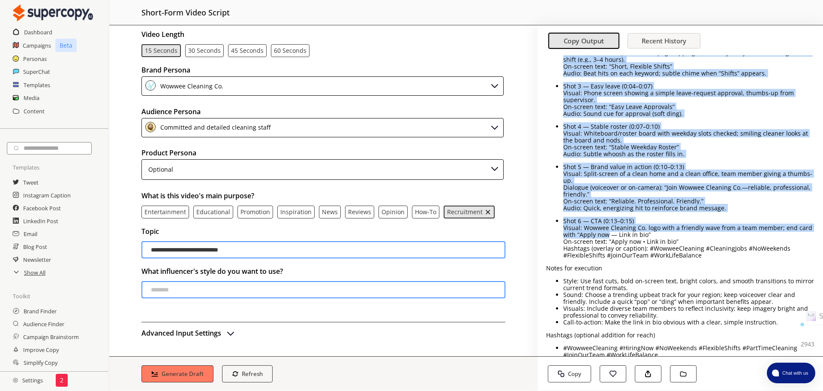
drag, startPoint x: 563, startPoint y: 135, endPoint x: 608, endPoint y: 234, distance: 108.1
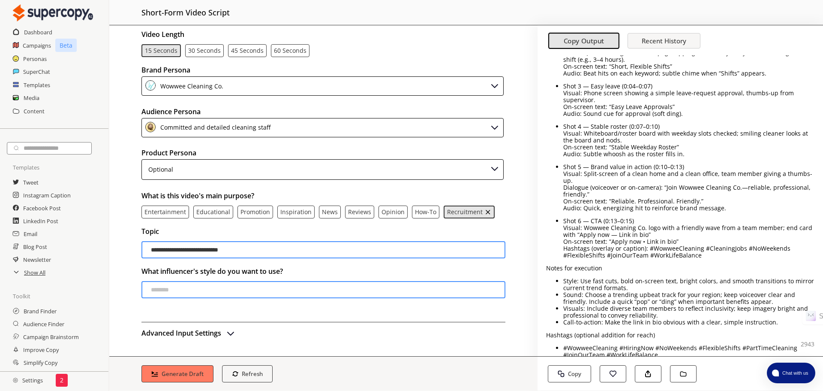
click at [659, 255] on p "Hashtags (overlay or caption): #WowweeCleaning #CleaningJobs #NoWeekends #Flexi…" at bounding box center [688, 252] width 251 height 14
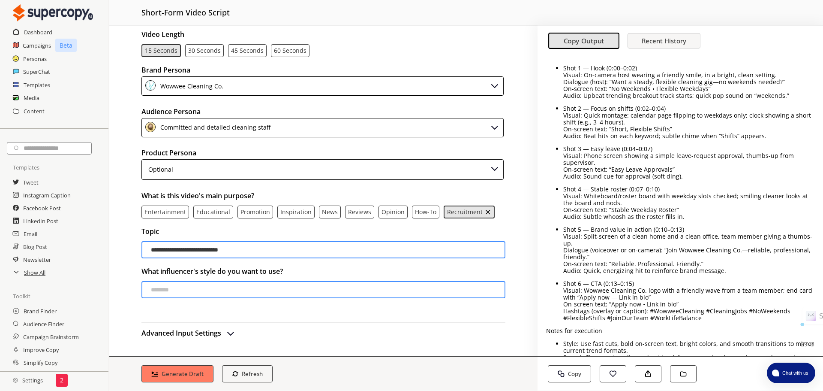
scroll to position [179, 0]
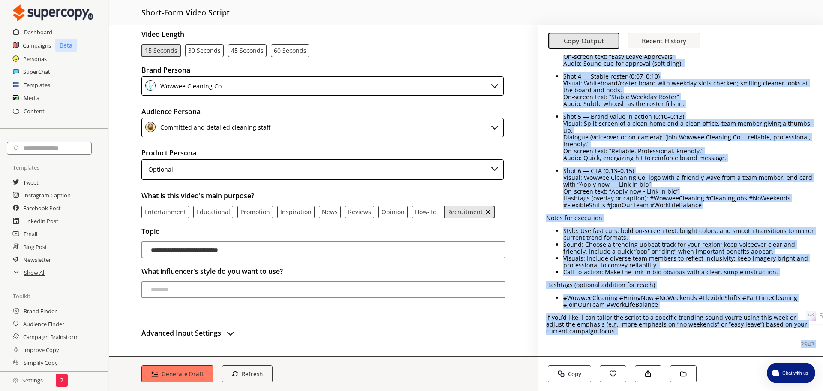
drag, startPoint x: 547, startPoint y: 69, endPoint x: 703, endPoint y: 337, distance: 310.5
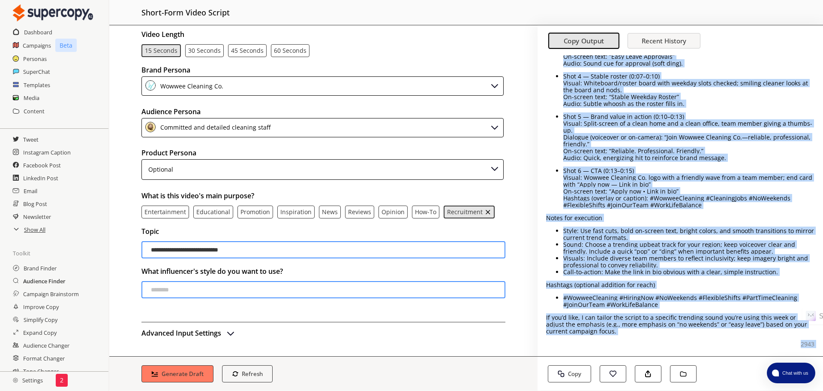
click at [52, 286] on h2 "Audience Finder" at bounding box center [44, 280] width 42 height 13
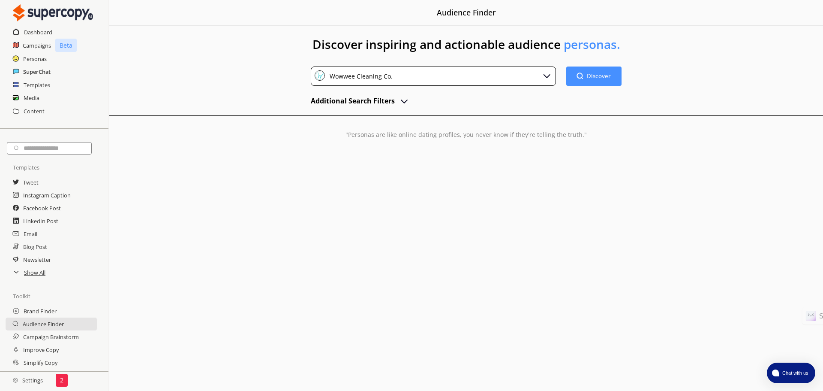
click at [37, 70] on h2 "SuperChat" at bounding box center [36, 71] width 27 height 13
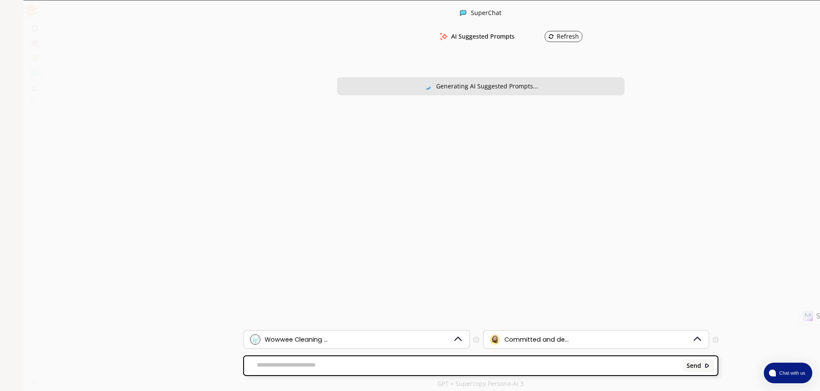
scroll to position [0, 0]
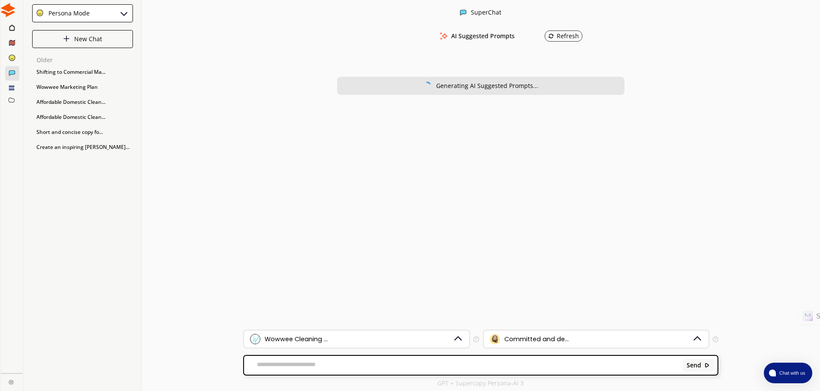
click at [289, 366] on textarea at bounding box center [462, 365] width 436 height 9
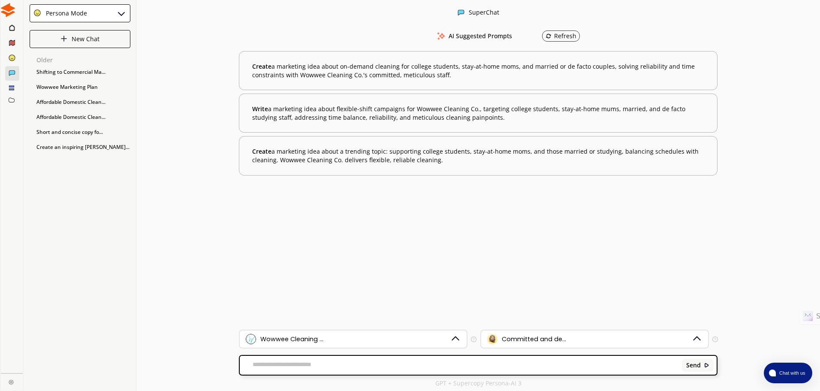
scroll to position [0, 0]
click at [358, 364] on textarea at bounding box center [459, 365] width 439 height 9
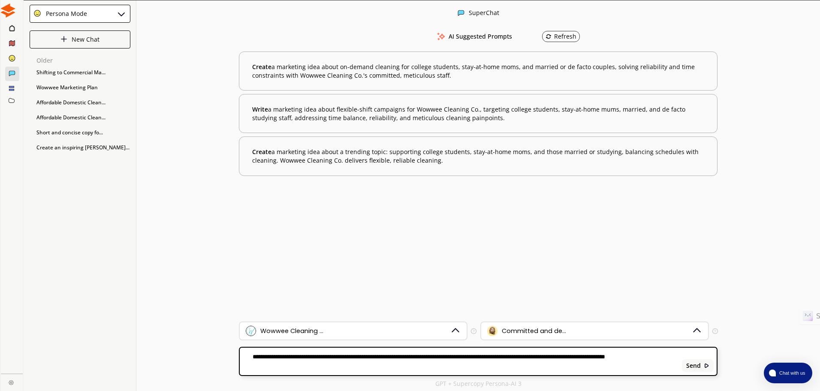
type textarea "**********"
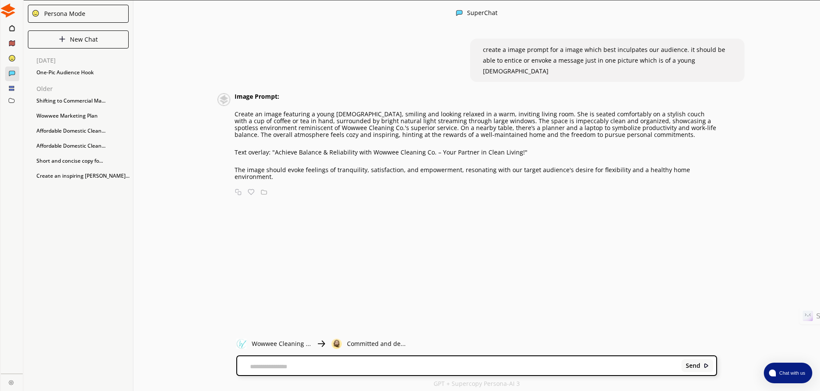
scroll to position [0, 0]
click at [339, 365] on textarea at bounding box center [457, 365] width 441 height 7
type textarea "**********"
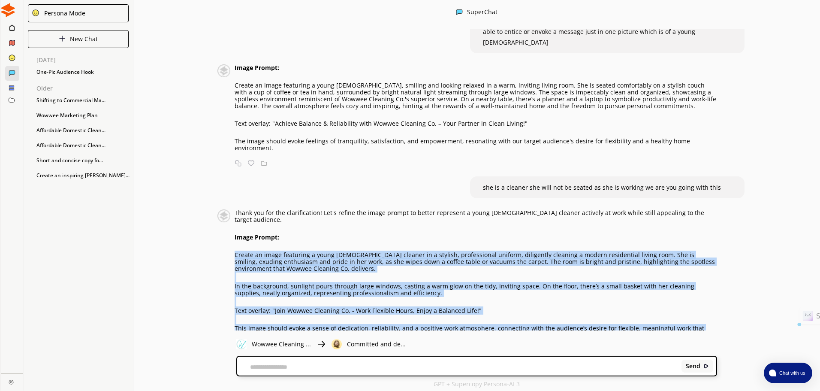
drag, startPoint x: 333, startPoint y: 313, endPoint x: 220, endPoint y: 231, distance: 139.0
click at [220, 231] on div "Thank you for the clarification! Let's refine the image prompt to better repres…" at bounding box center [467, 273] width 500 height 129
drag, startPoint x: 263, startPoint y: 236, endPoint x: 609, endPoint y: 322, distance: 357.0
click at [609, 322] on div "Thank you for the clarification! Let's refine the image prompt to better repres…" at bounding box center [463, 281] width 508 height 145
drag, startPoint x: 339, startPoint y: 311, endPoint x: 234, endPoint y: 232, distance: 131.6
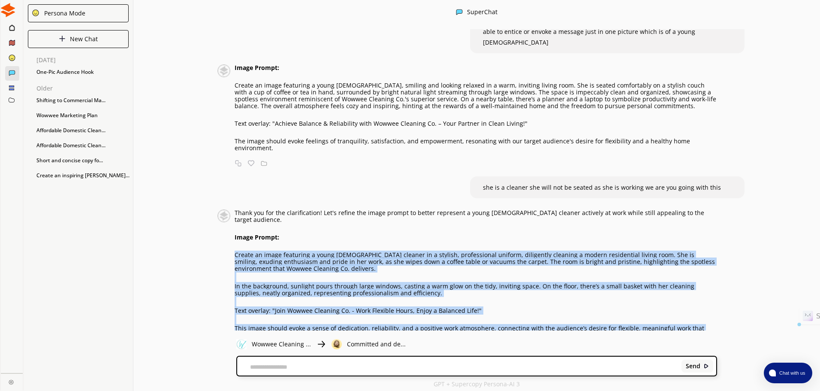
click at [235, 232] on div "Thank you for the clarification! Let's refine the image prompt to better repres…" at bounding box center [476, 273] width 482 height 129
copy div "Create an image featuring a young female cleaner in a stylish, professional uni…"
